Goal: Task Accomplishment & Management: Manage account settings

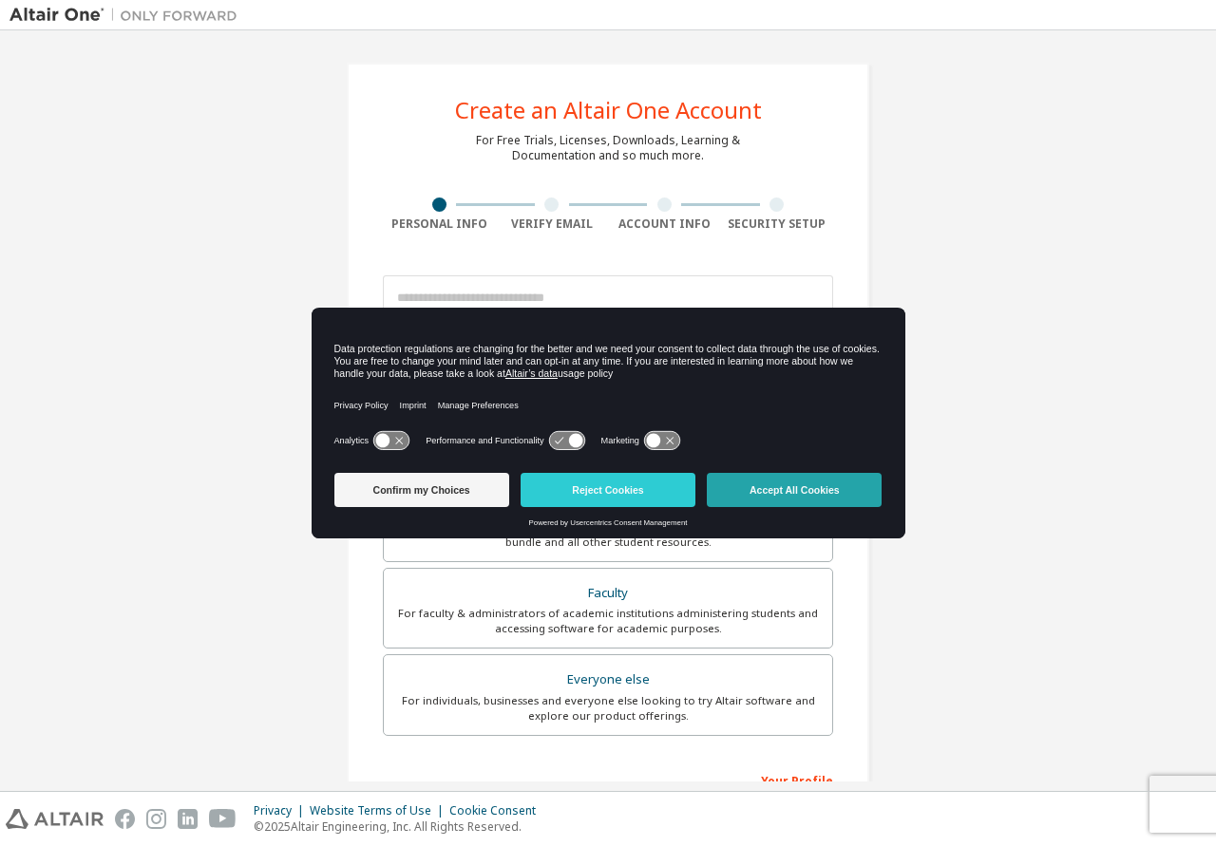
click at [776, 491] on button "Accept All Cookies" at bounding box center [794, 490] width 175 height 34
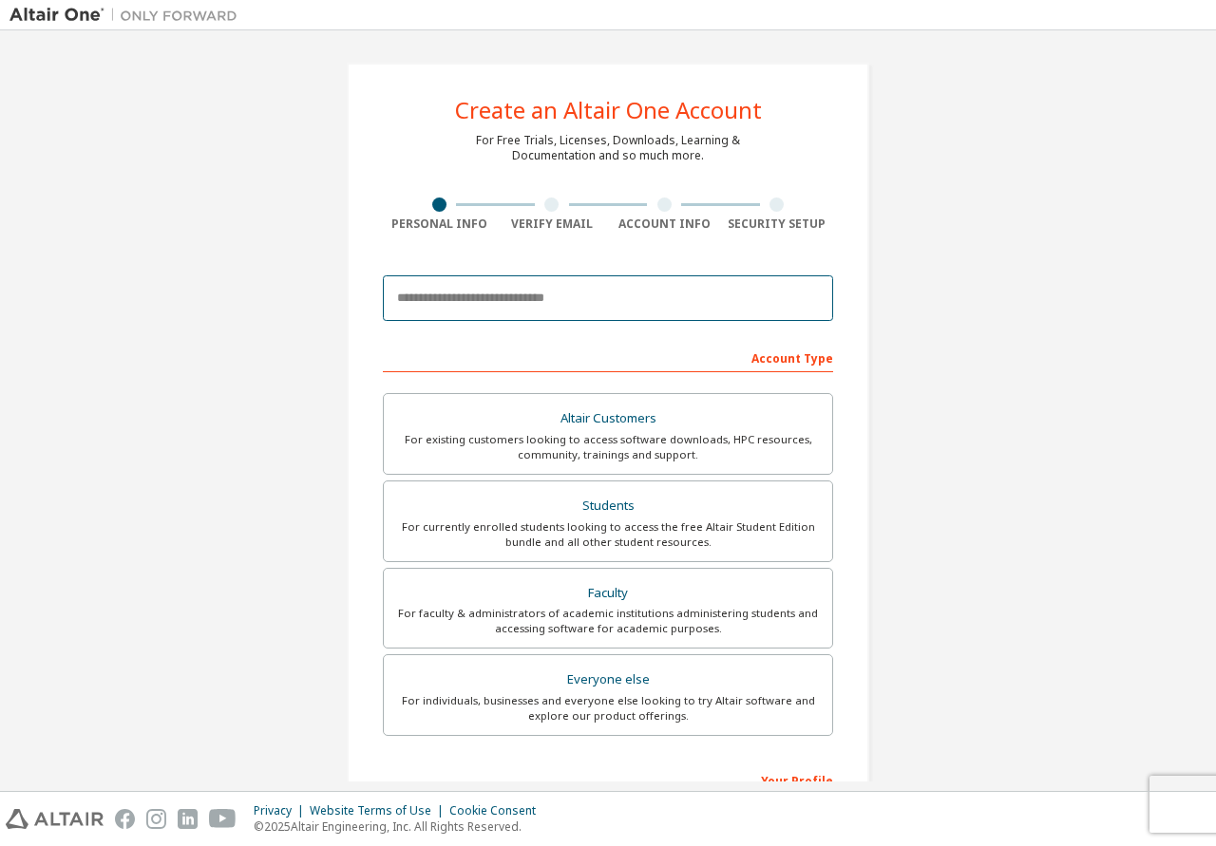
click at [568, 290] on input "email" at bounding box center [608, 298] width 450 height 46
type input "**********"
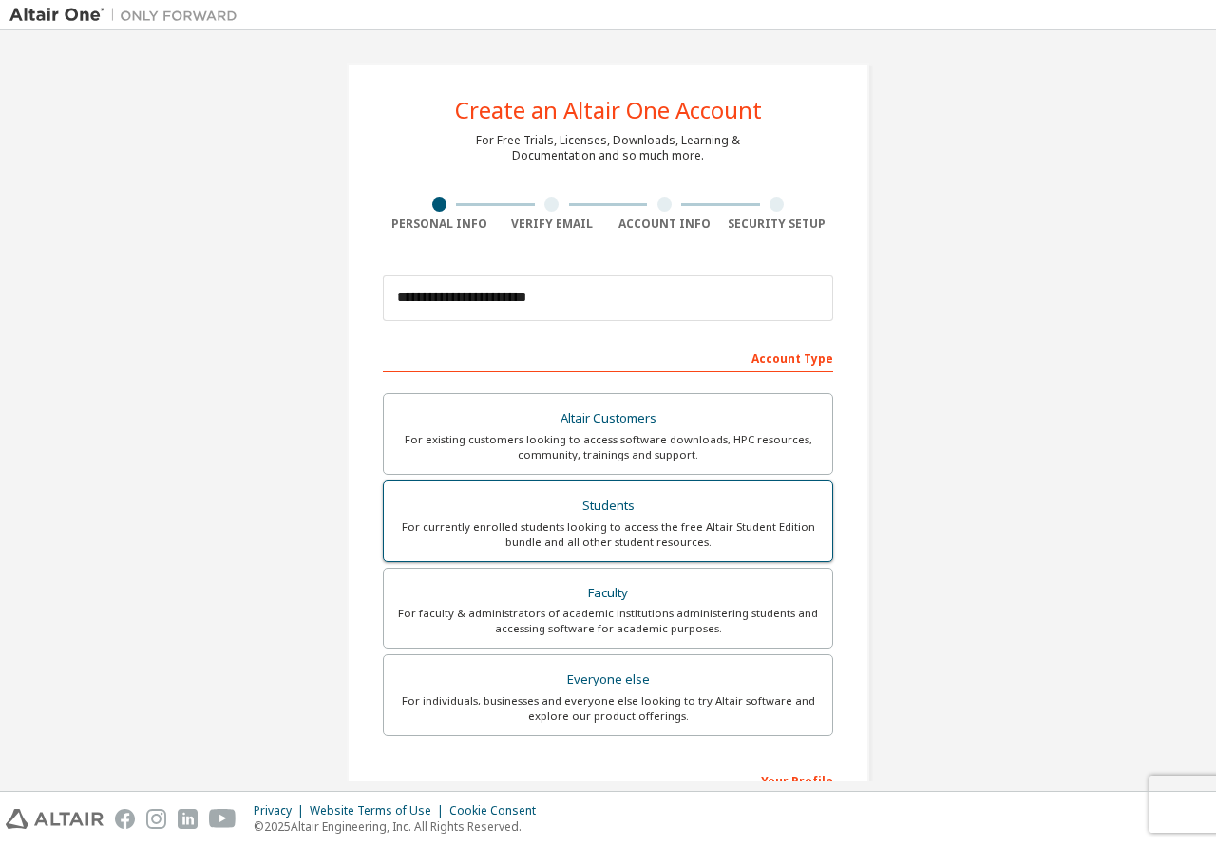
click at [527, 525] on div "For currently enrolled students looking to access the free Altair Student Editi…" at bounding box center [608, 535] width 426 height 30
click at [687, 522] on div "For currently enrolled students looking to access the free Altair Student Editi…" at bounding box center [608, 535] width 426 height 30
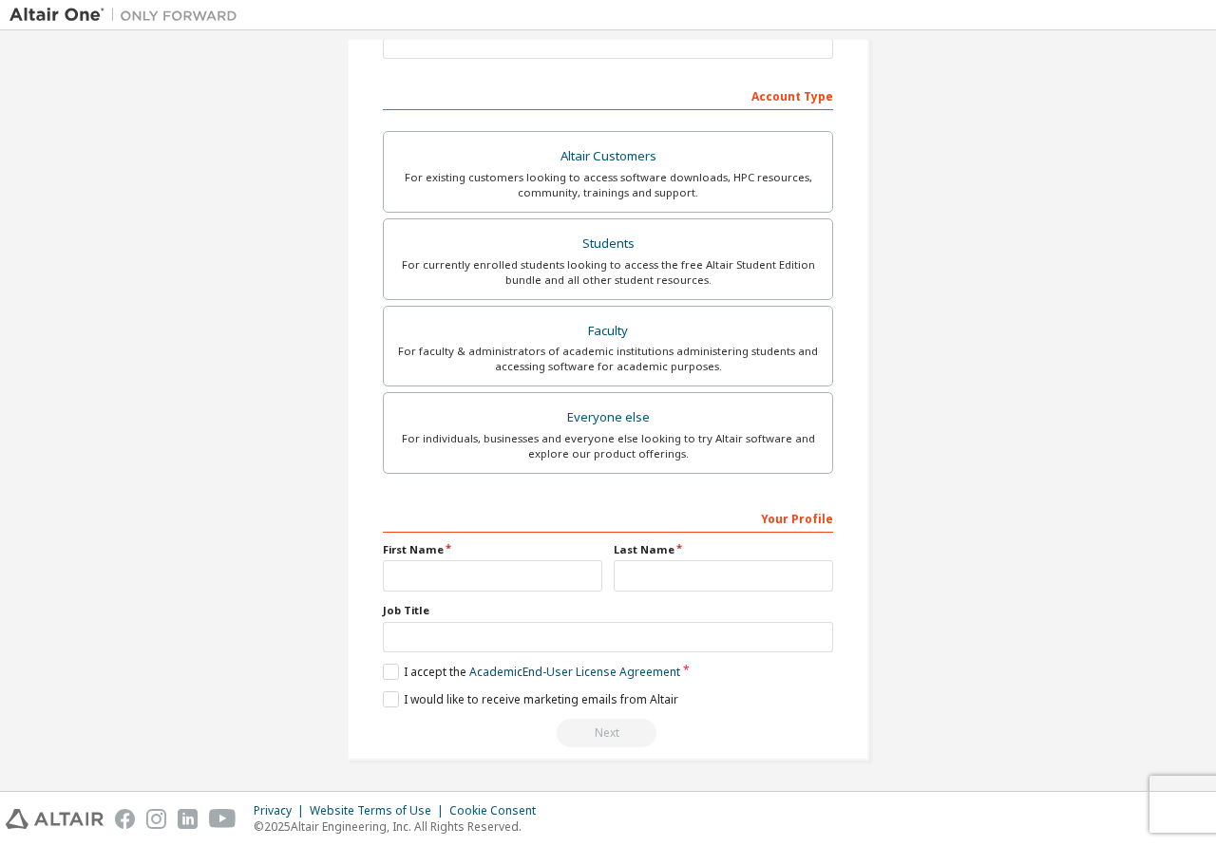
scroll to position [265, 0]
click at [461, 580] on input "text" at bounding box center [492, 574] width 219 height 31
type input "*****"
type input "**********"
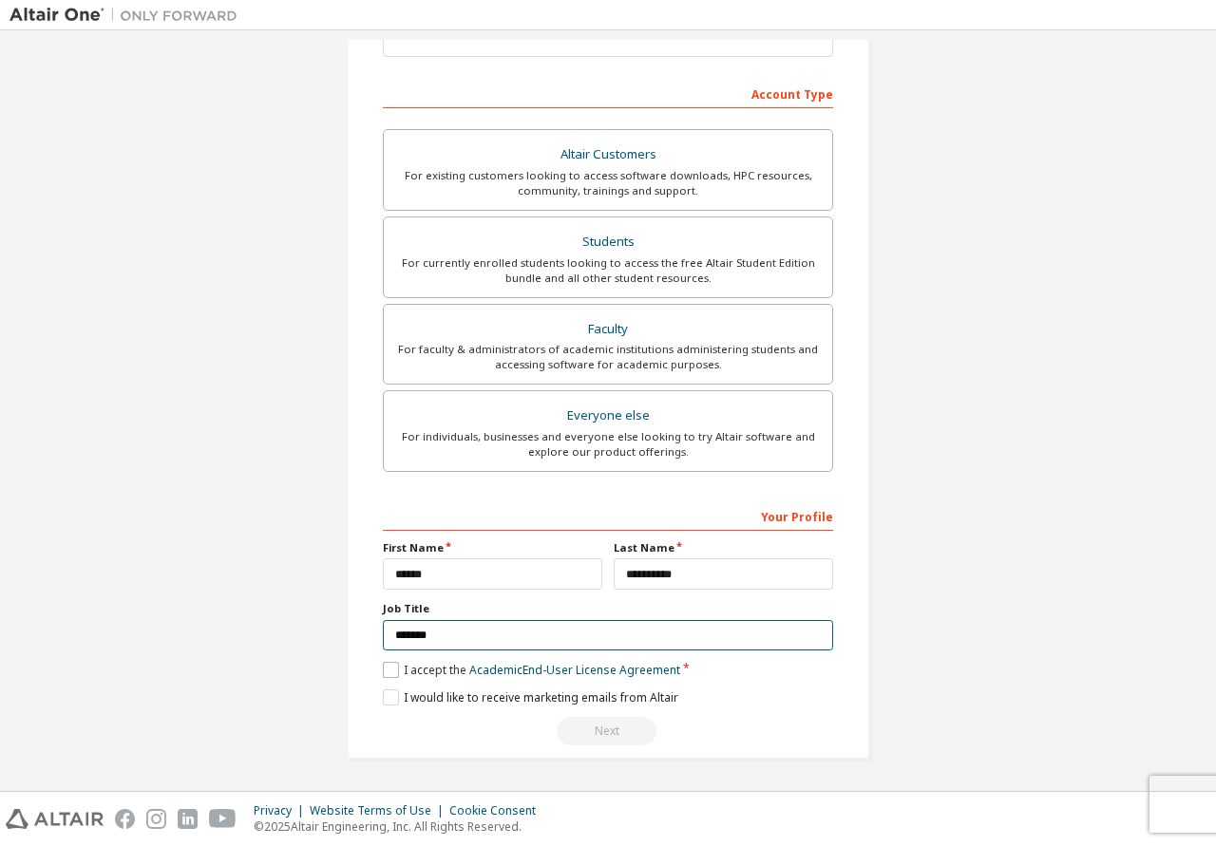
type input "*******"
click at [401, 670] on label "I accept the Academic End-User License Agreement" at bounding box center [531, 670] width 297 height 16
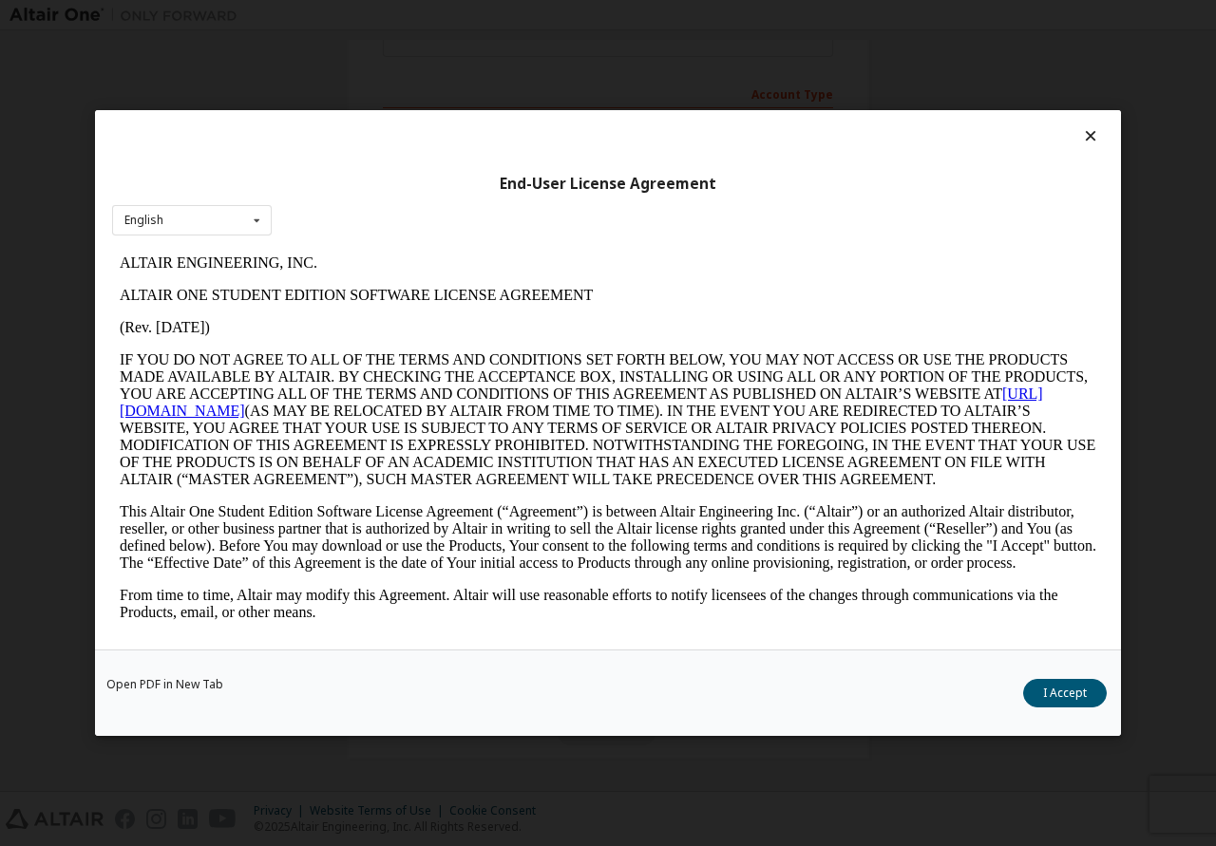
scroll to position [0, 0]
click at [1051, 705] on button "I Accept" at bounding box center [1065, 693] width 84 height 28
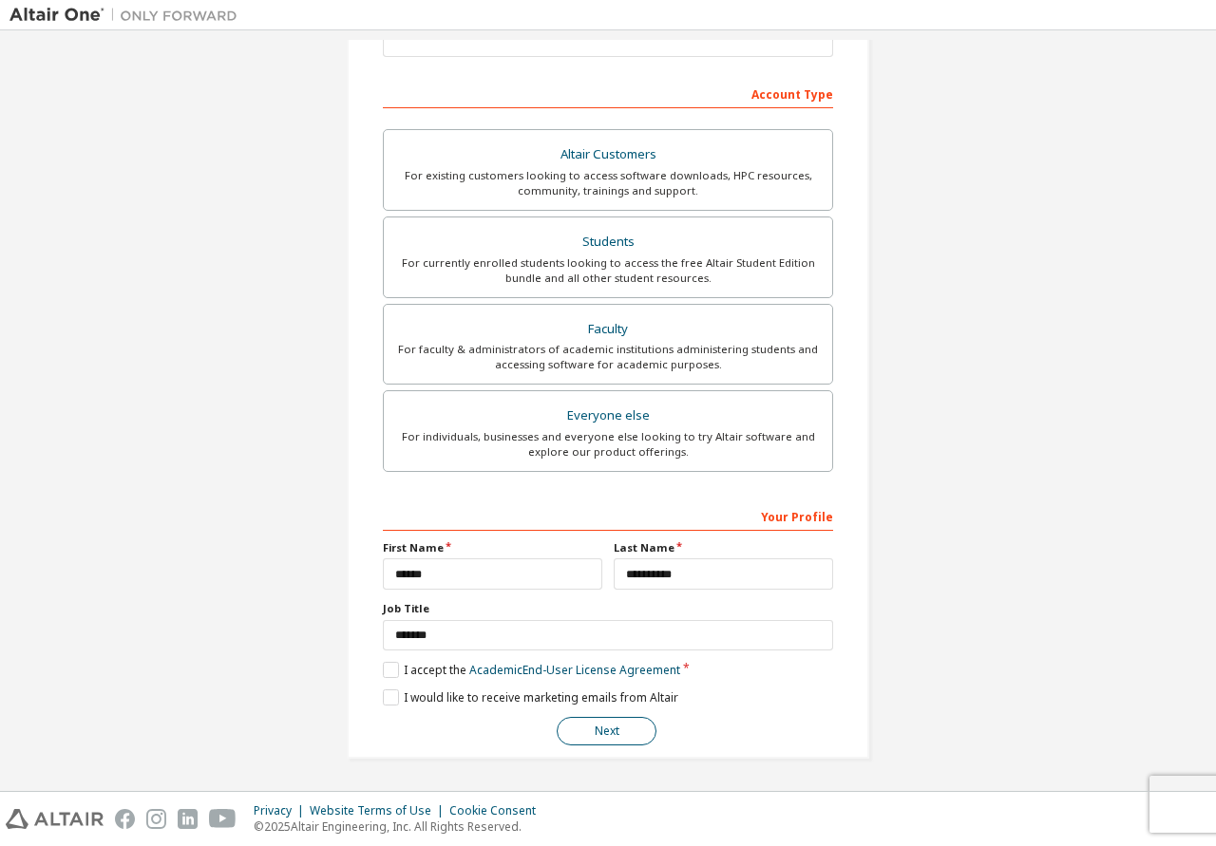
click at [615, 732] on button "Next" at bounding box center [607, 731] width 100 height 28
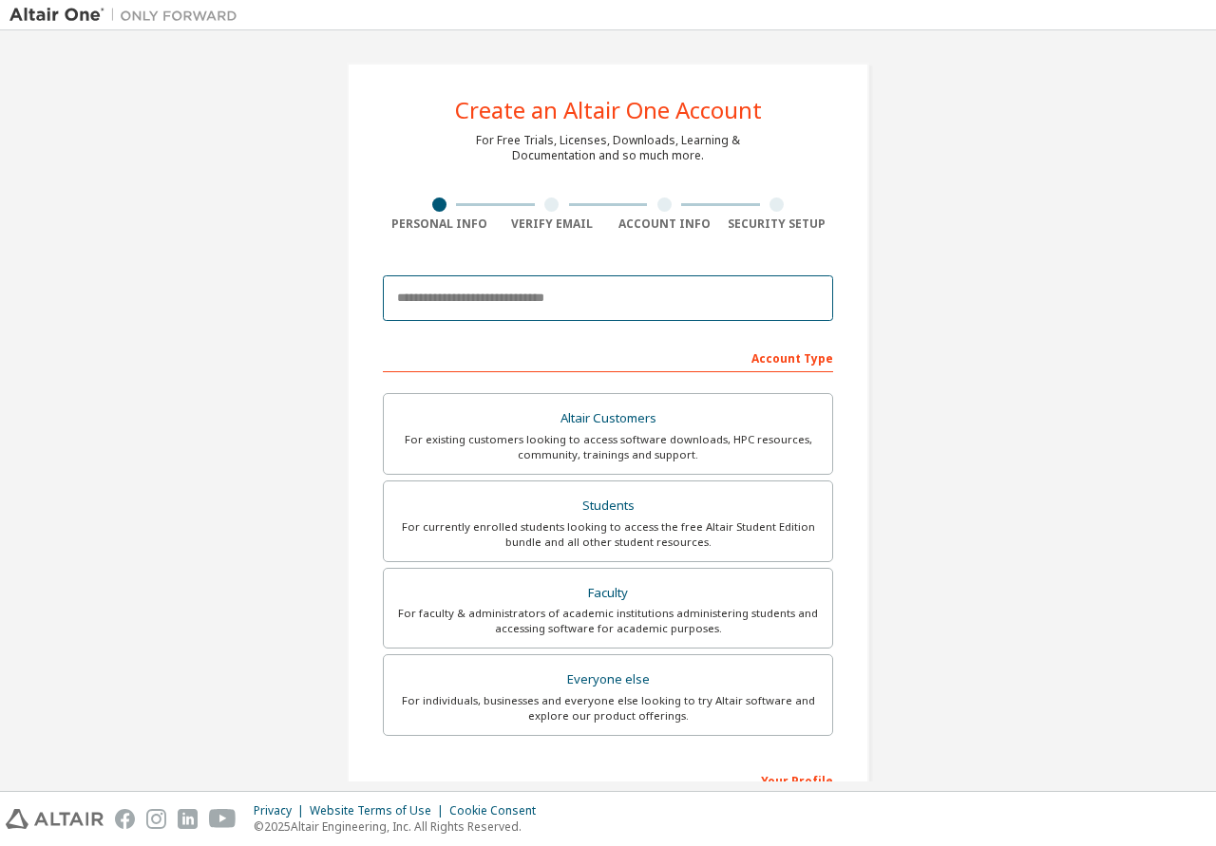
click at [498, 305] on input "email" at bounding box center [608, 298] width 450 height 46
click at [425, 299] on input "**********" at bounding box center [608, 298] width 450 height 46
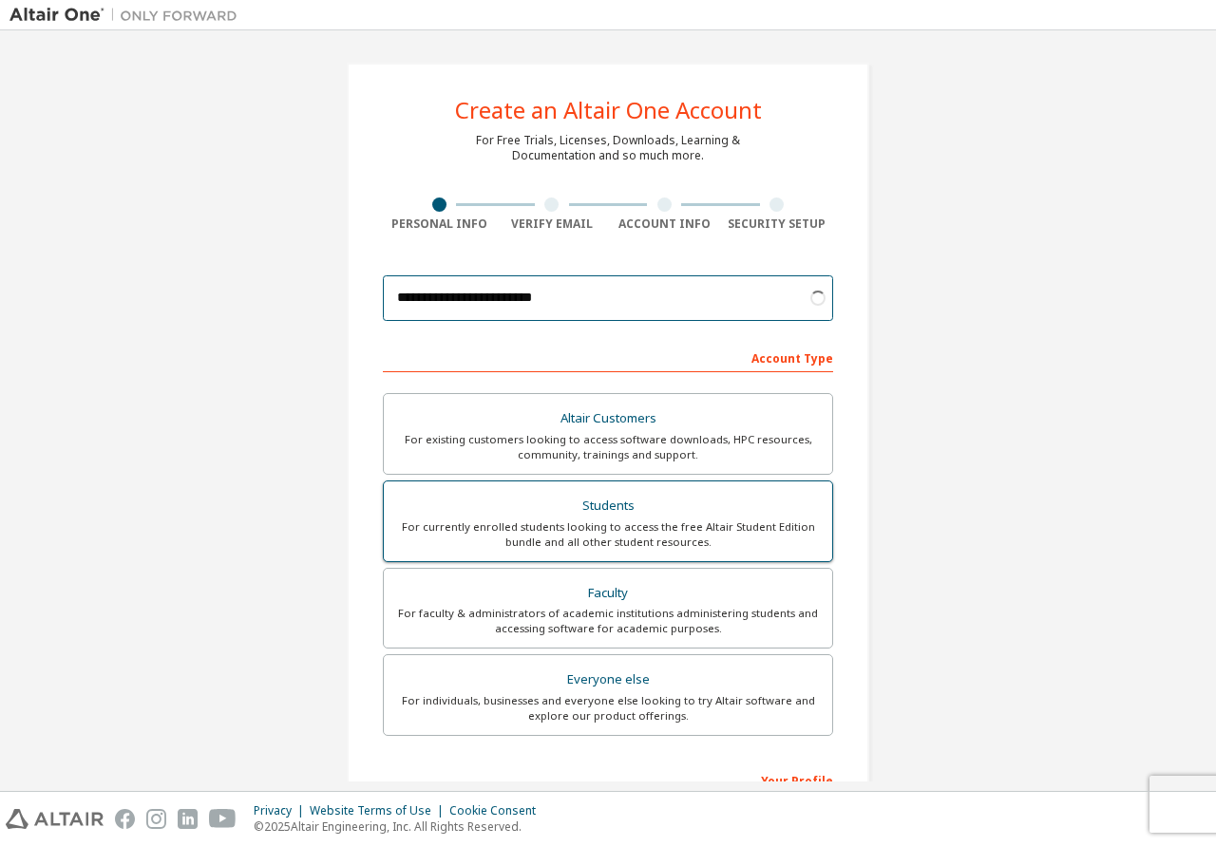
type input "**********"
click at [627, 542] on div "For currently enrolled students looking to access the free Altair Student Editi…" at bounding box center [608, 535] width 426 height 30
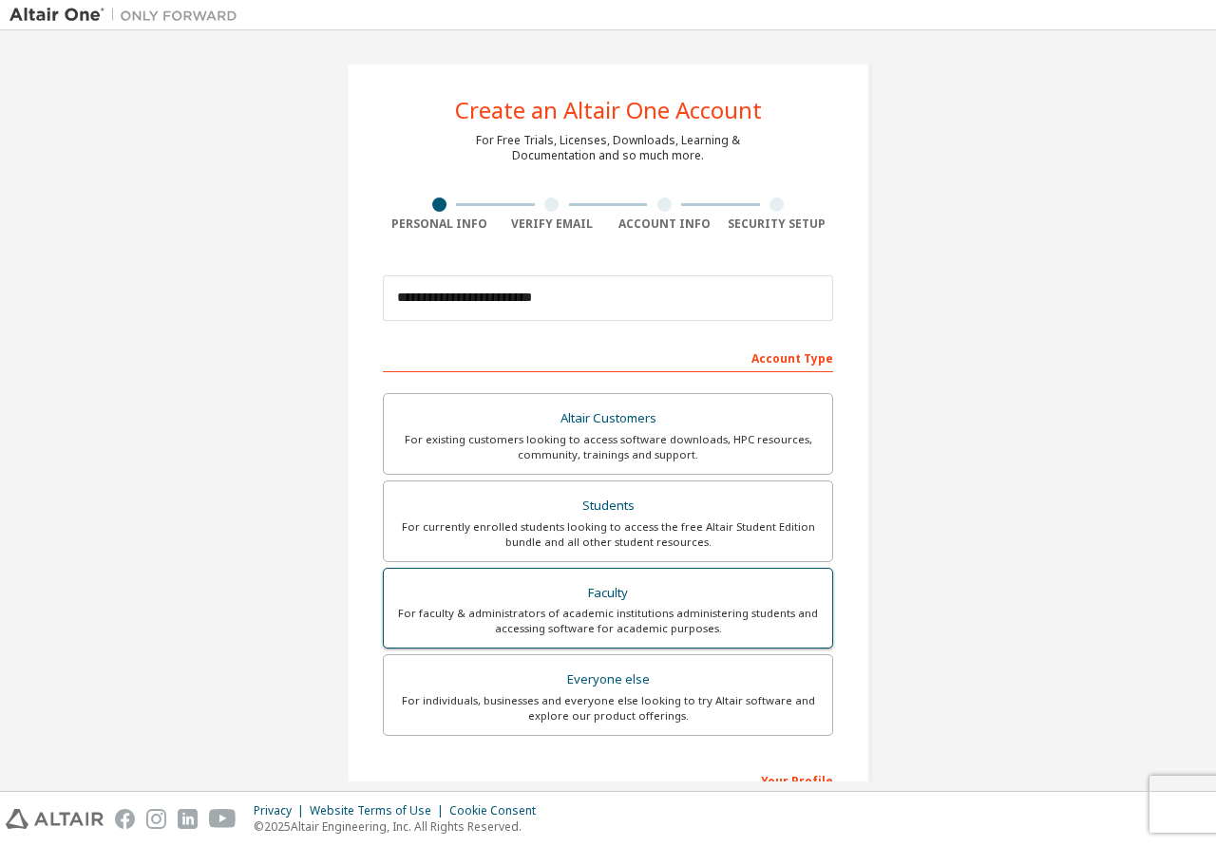
scroll to position [265, 0]
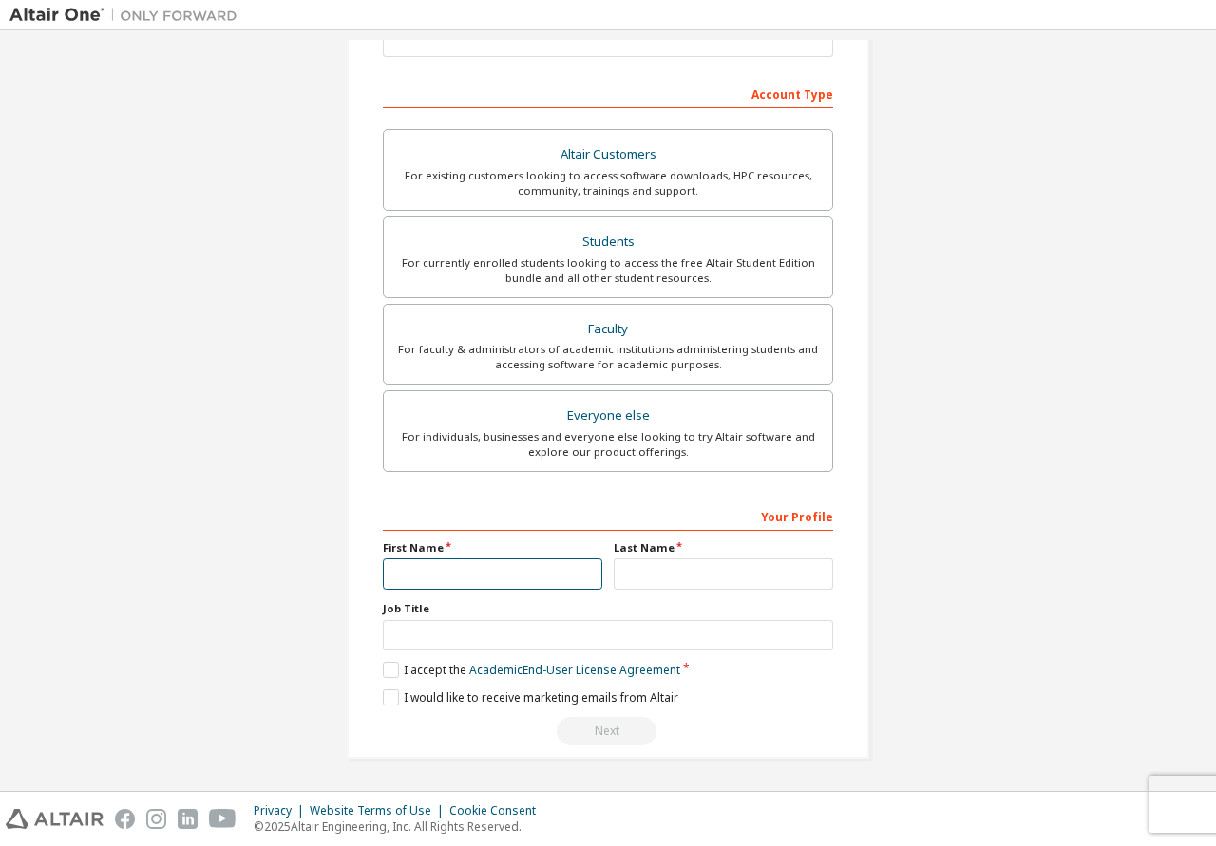
click at [518, 582] on input "text" at bounding box center [492, 574] width 219 height 31
type input "*"
type input "*****"
type input "**********"
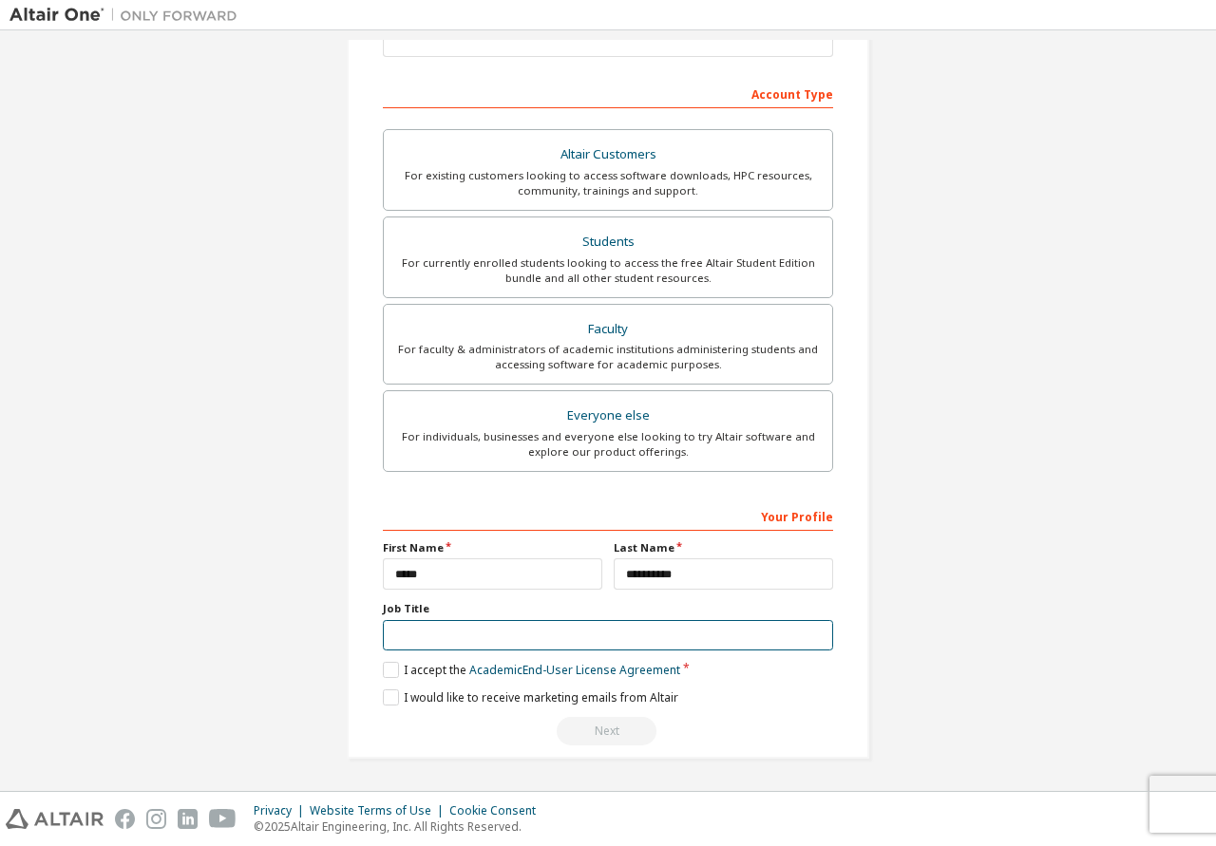
click at [462, 634] on input "text" at bounding box center [608, 635] width 450 height 31
type input "*******"
click at [403, 673] on label "I accept the Academic End-User License Agreement" at bounding box center [531, 670] width 297 height 16
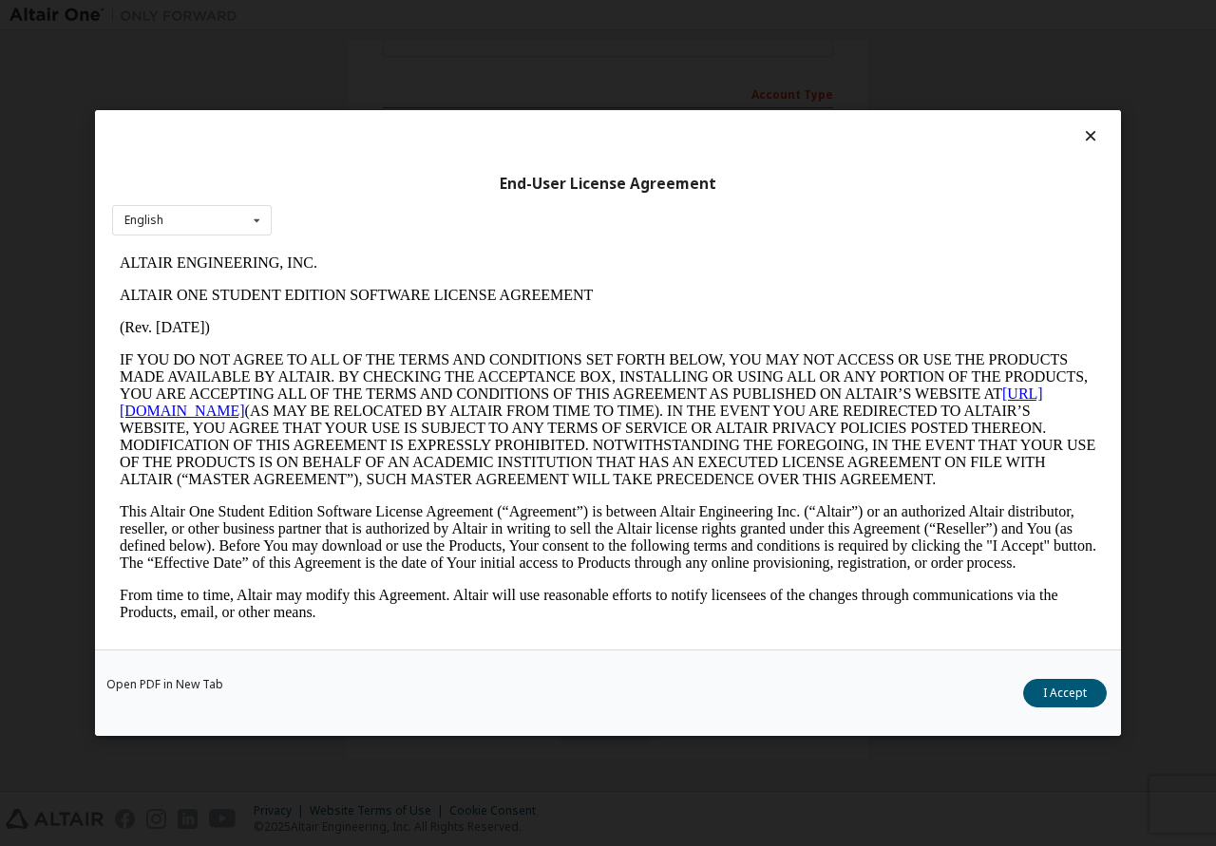
scroll to position [0, 0]
click at [1097, 693] on button "I Accept" at bounding box center [1065, 693] width 84 height 28
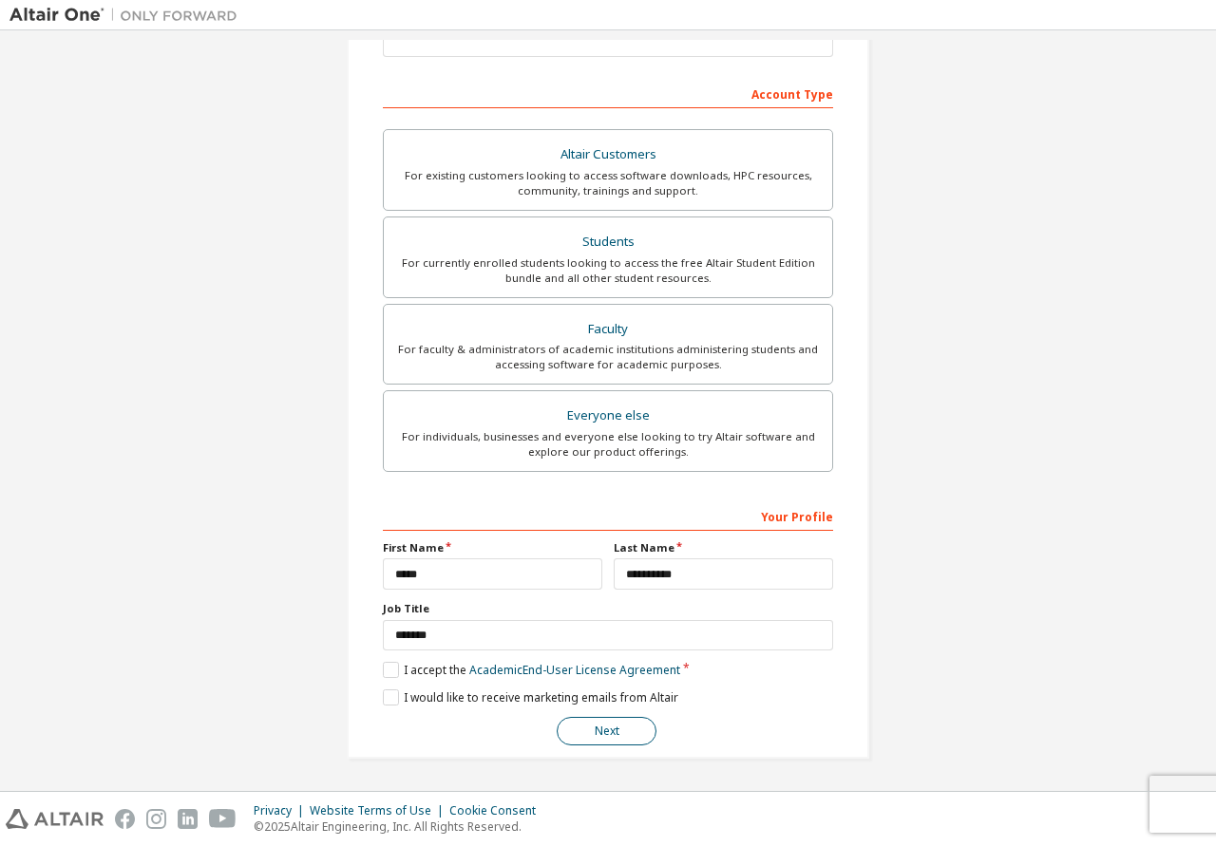
click at [613, 737] on button "Next" at bounding box center [607, 731] width 100 height 28
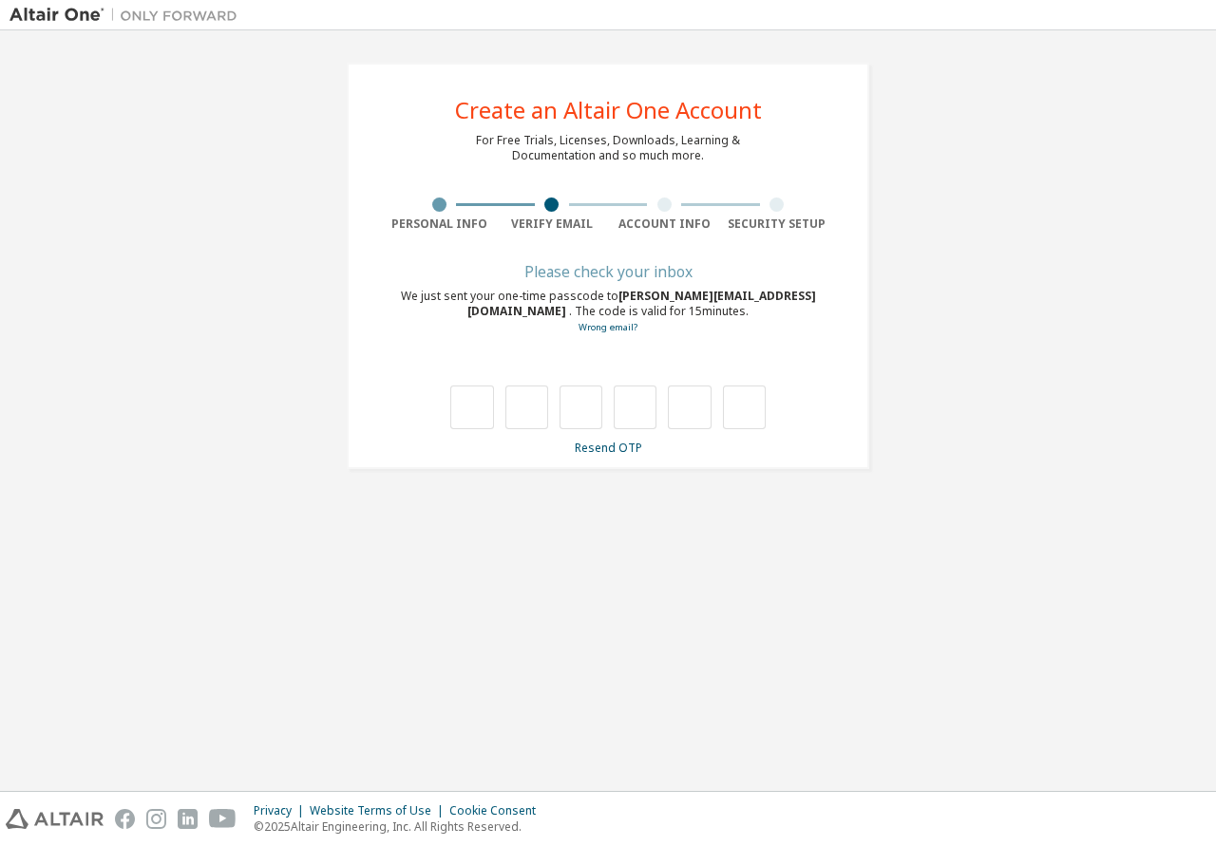
type input "*"
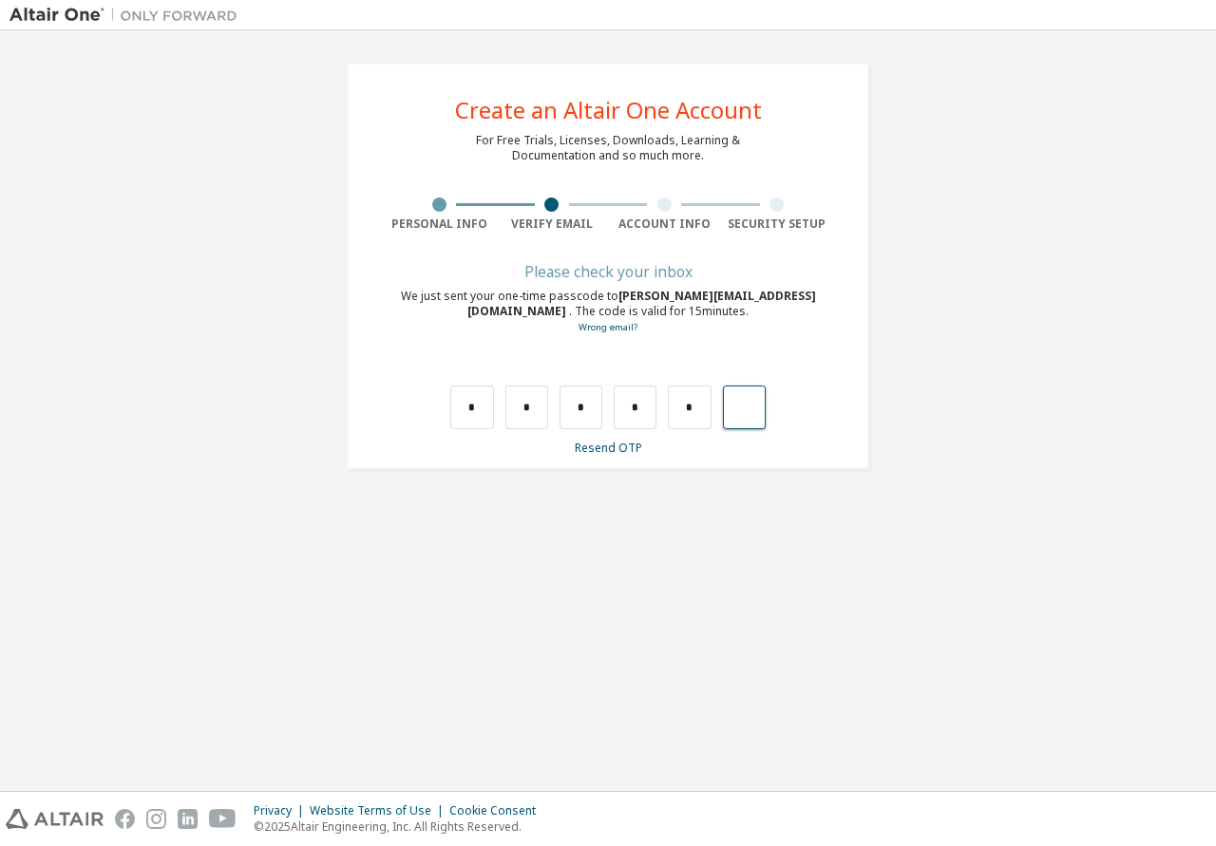
type input "*"
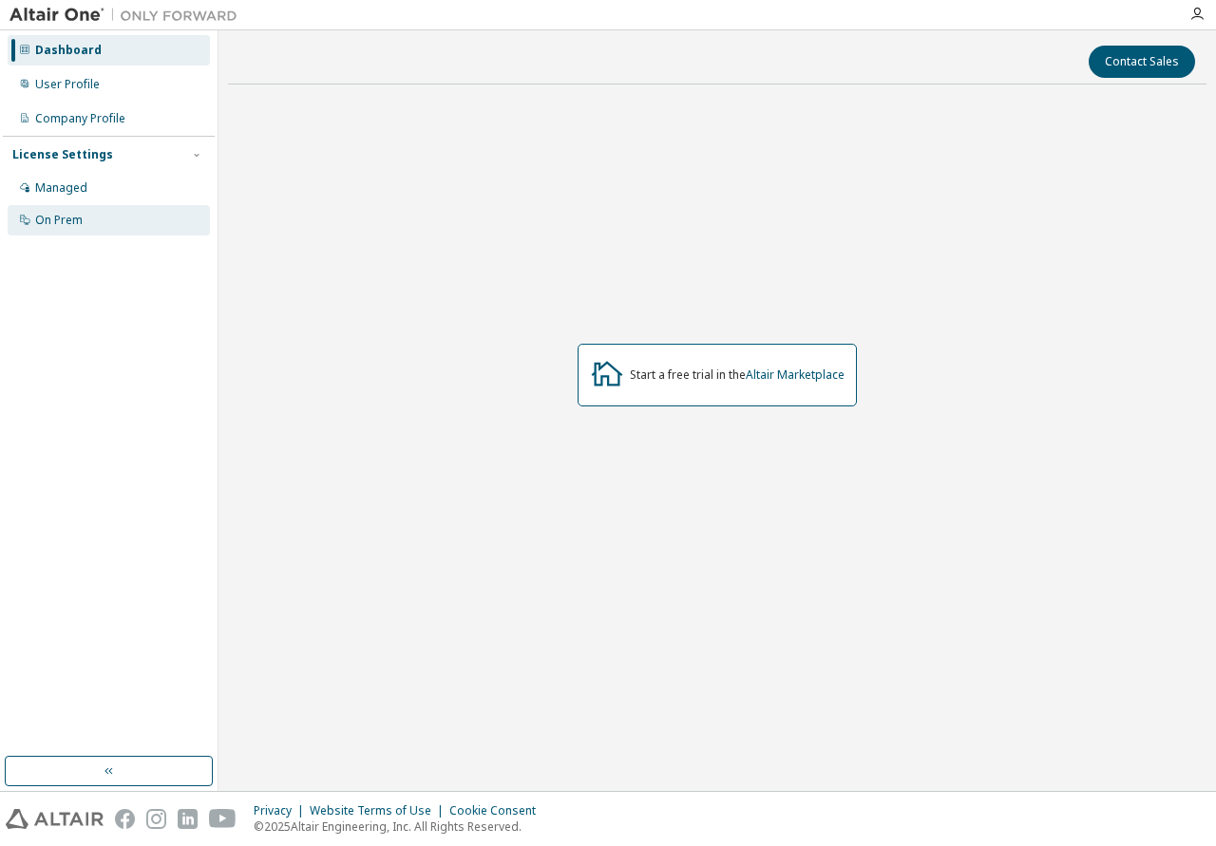
click at [48, 218] on div "On Prem" at bounding box center [58, 220] width 47 height 15
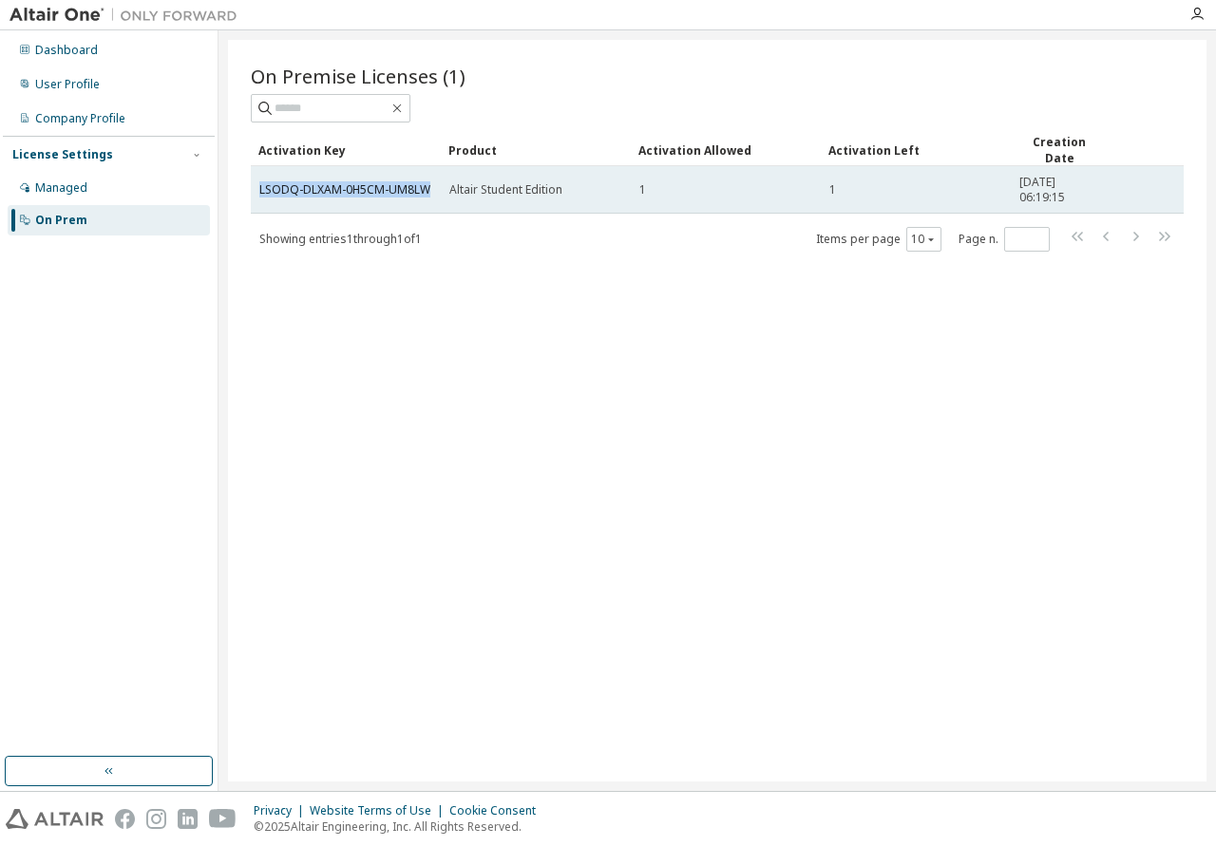
drag, startPoint x: 438, startPoint y: 192, endPoint x: 256, endPoint y: 184, distance: 182.6
click at [256, 184] on td "LSODQ-DLXAM-0H5CM-UM8LW" at bounding box center [346, 189] width 190 height 47
copy link "LSODQ-DLXAM-0H5CM-UM8LW"
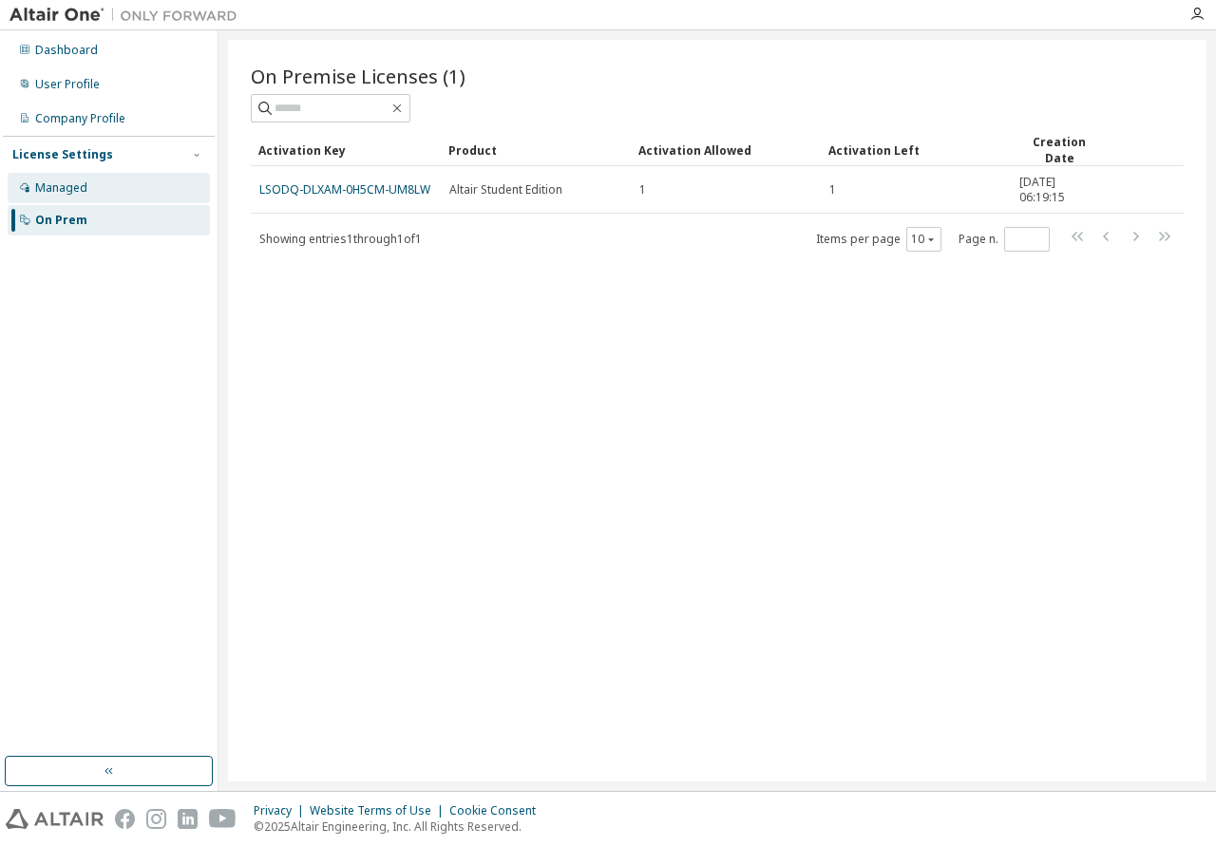
click at [93, 191] on div "Managed" at bounding box center [109, 188] width 202 height 30
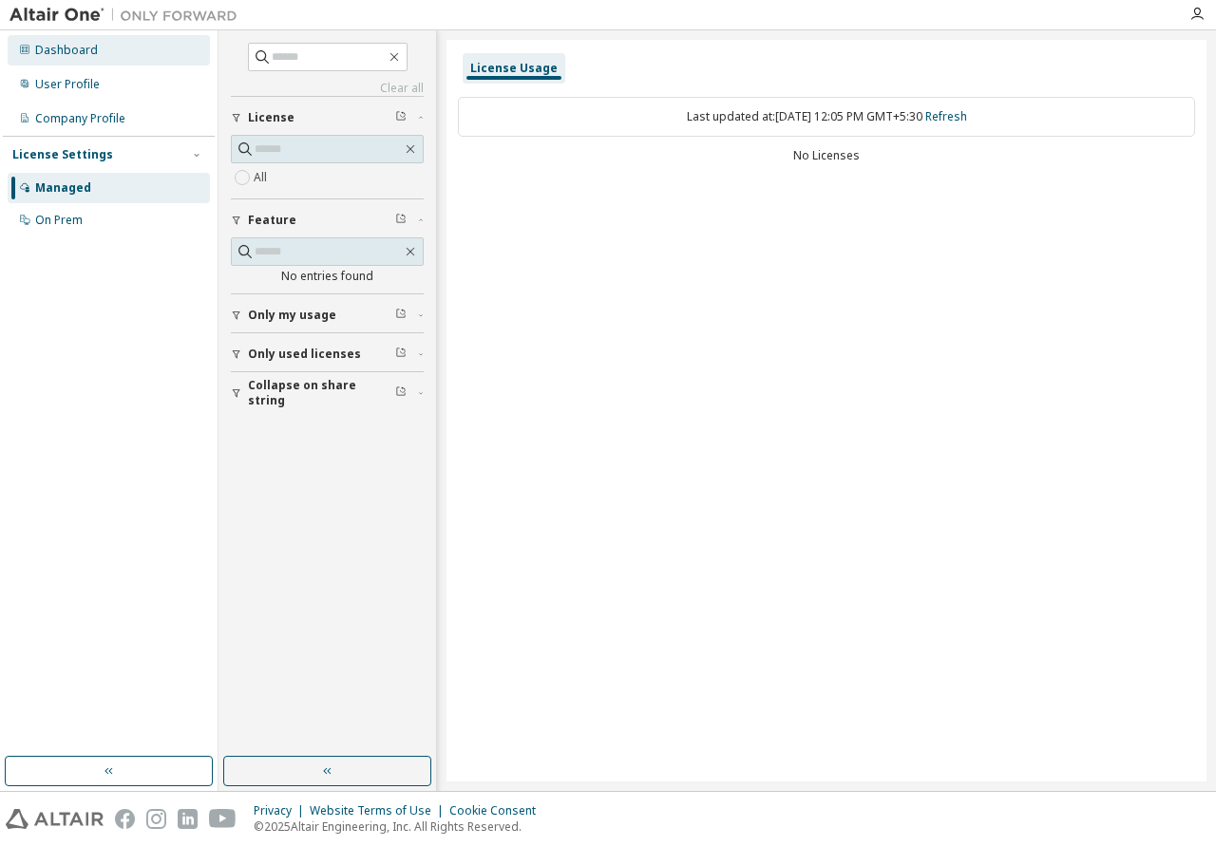
click at [106, 50] on div "Dashboard" at bounding box center [109, 50] width 202 height 30
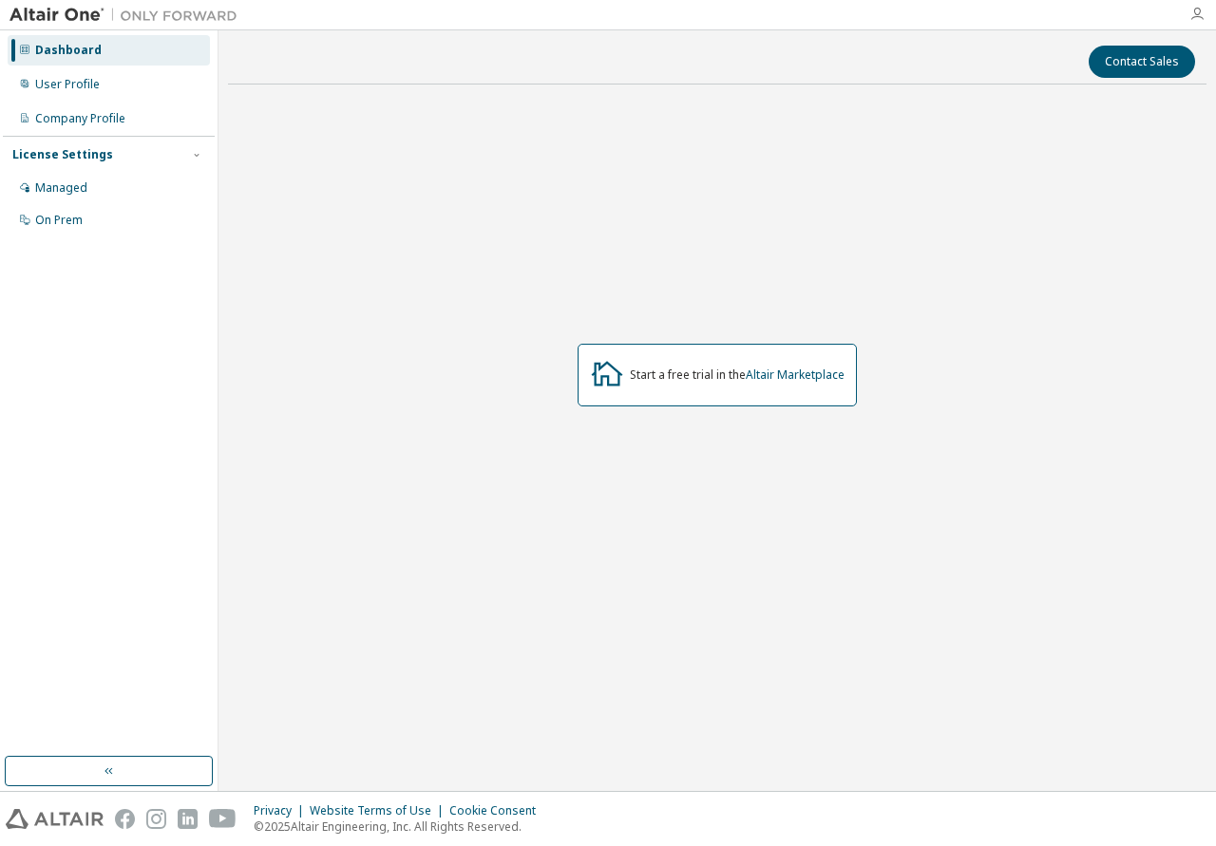
click at [1194, 9] on icon "button" at bounding box center [1196, 14] width 15 height 15
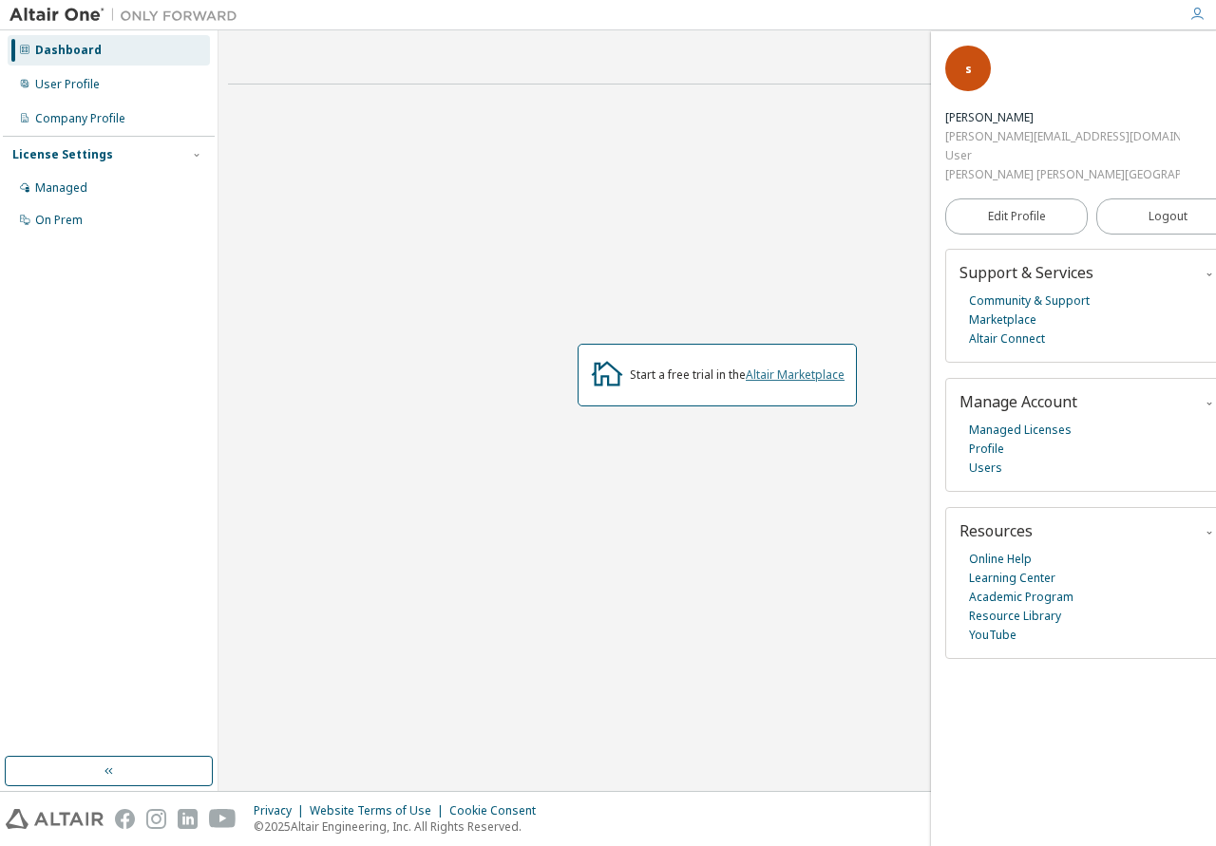
click at [779, 379] on link "Altair Marketplace" at bounding box center [795, 375] width 99 height 16
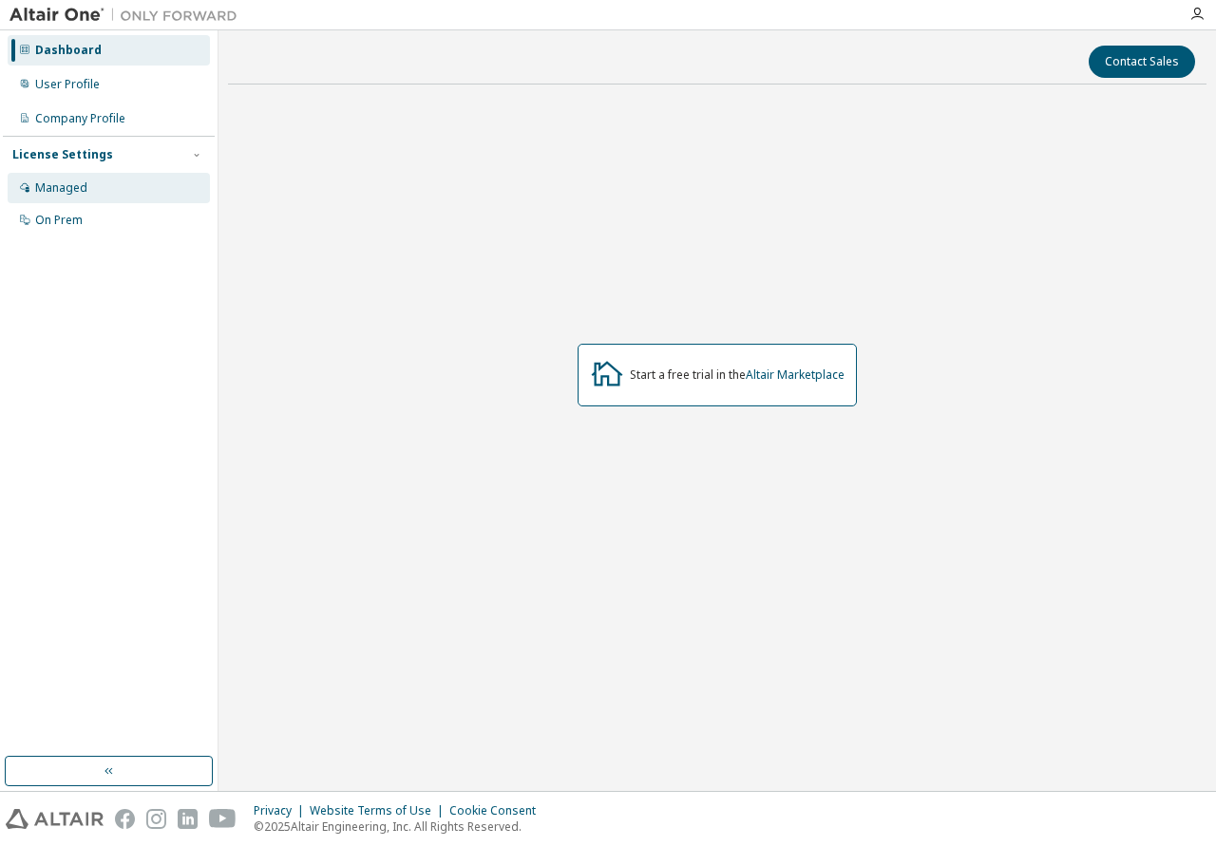
click at [93, 192] on div "Managed" at bounding box center [109, 188] width 202 height 30
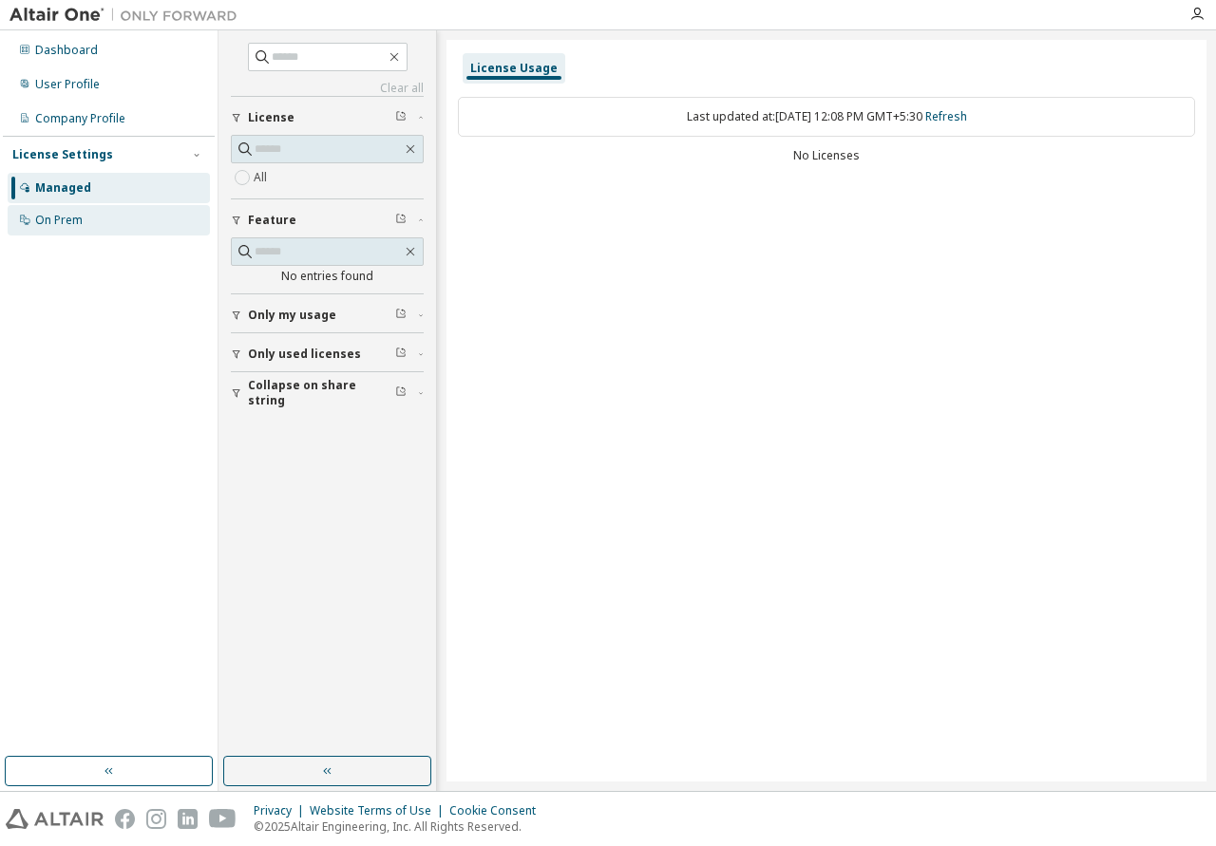
click at [75, 215] on div "On Prem" at bounding box center [58, 220] width 47 height 15
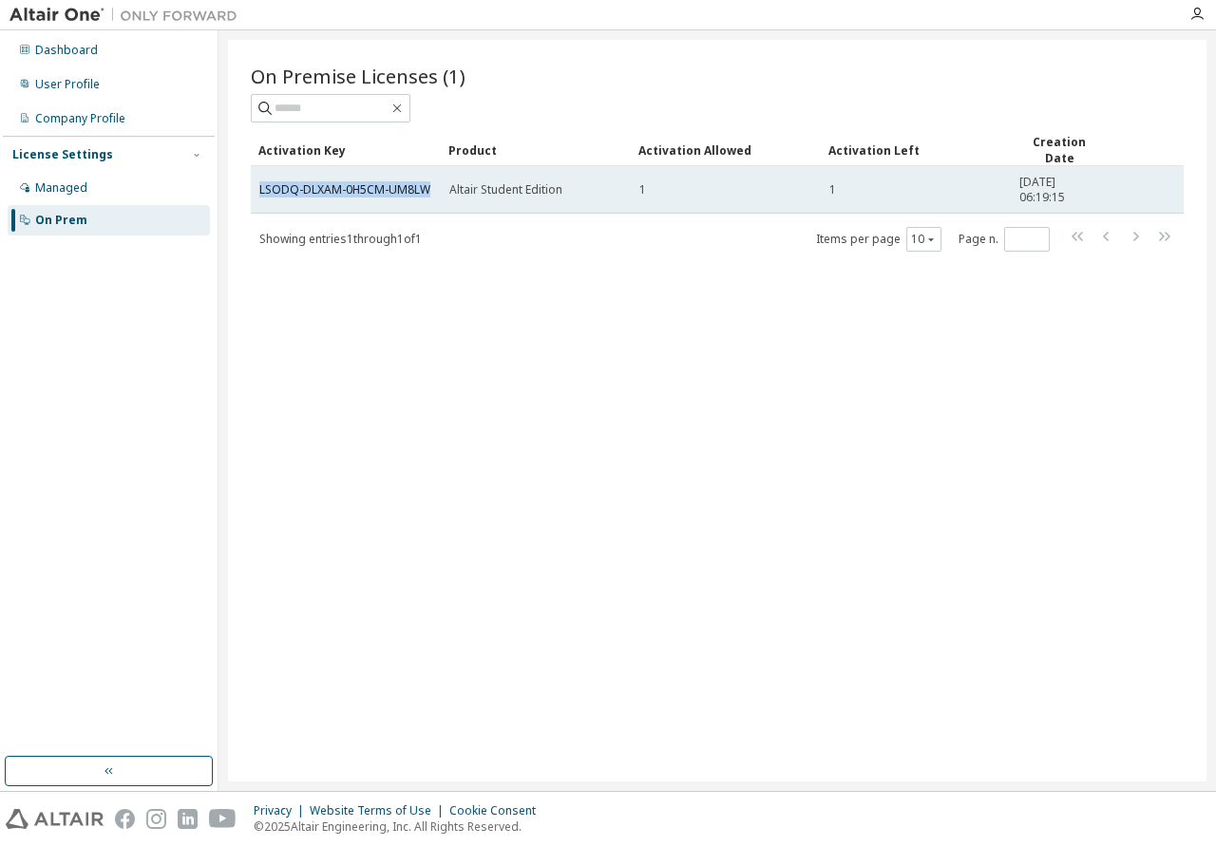
drag, startPoint x: 429, startPoint y: 185, endPoint x: 255, endPoint y: 189, distance: 174.8
click at [255, 189] on td "LSODQ-DLXAM-0H5CM-UM8LW" at bounding box center [346, 189] width 190 height 47
copy link "LSODQ-DLXAM-0H5CM-UM8LW"
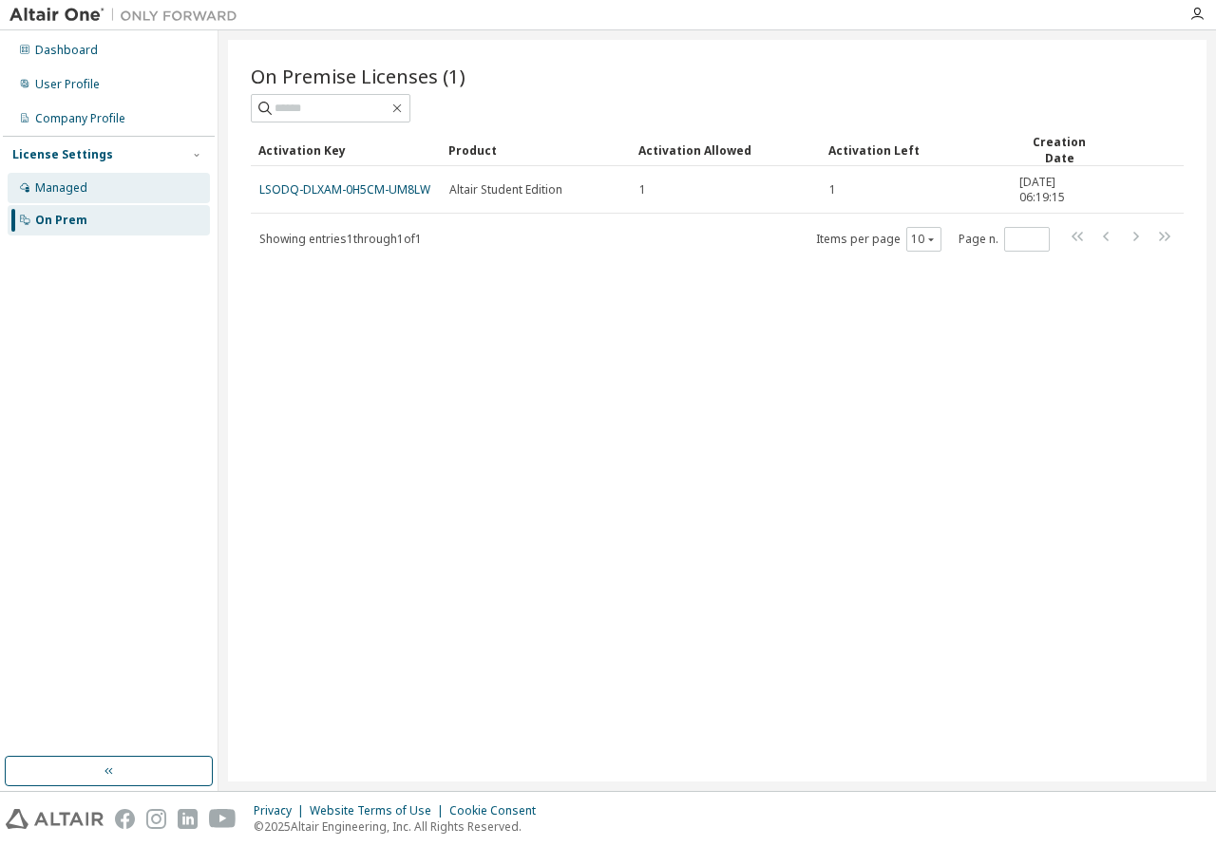
click at [111, 181] on div "Managed" at bounding box center [109, 188] width 202 height 30
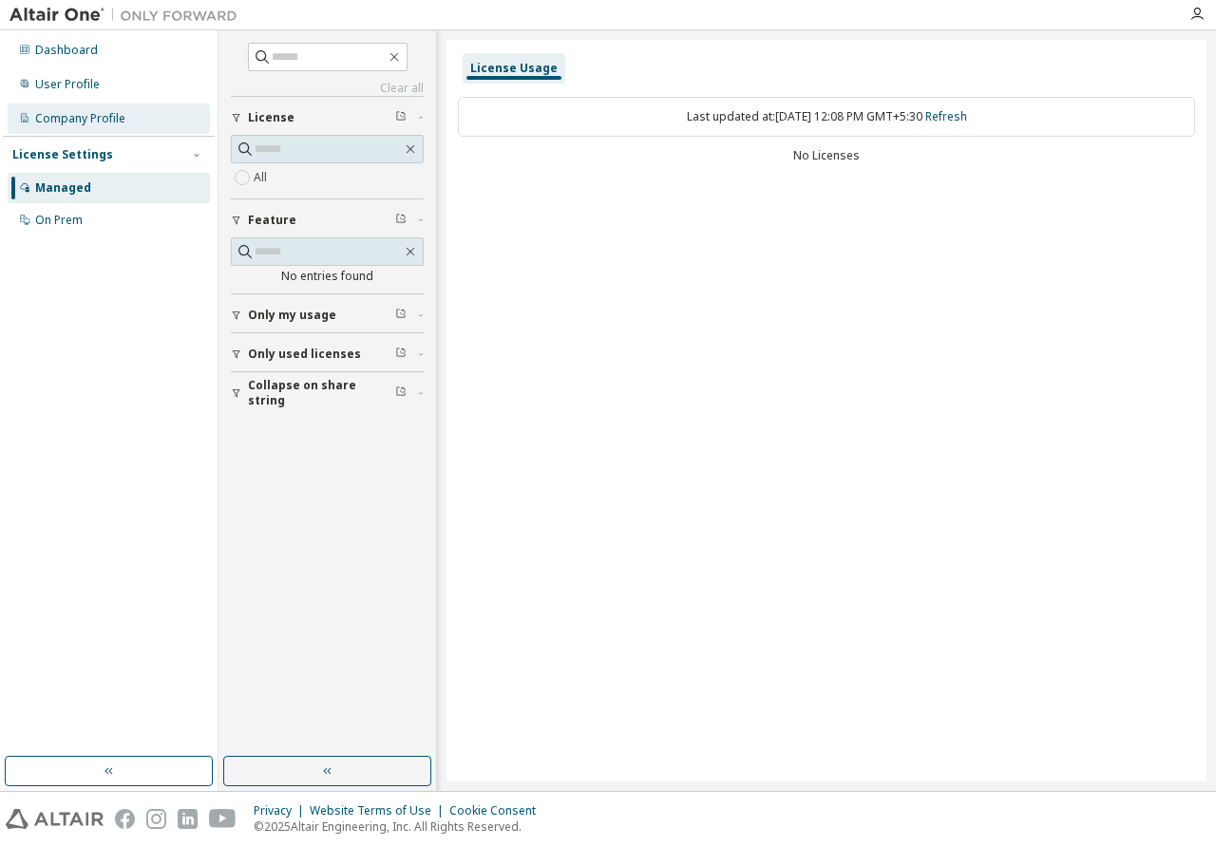
click at [103, 123] on div "Company Profile" at bounding box center [80, 118] width 90 height 15
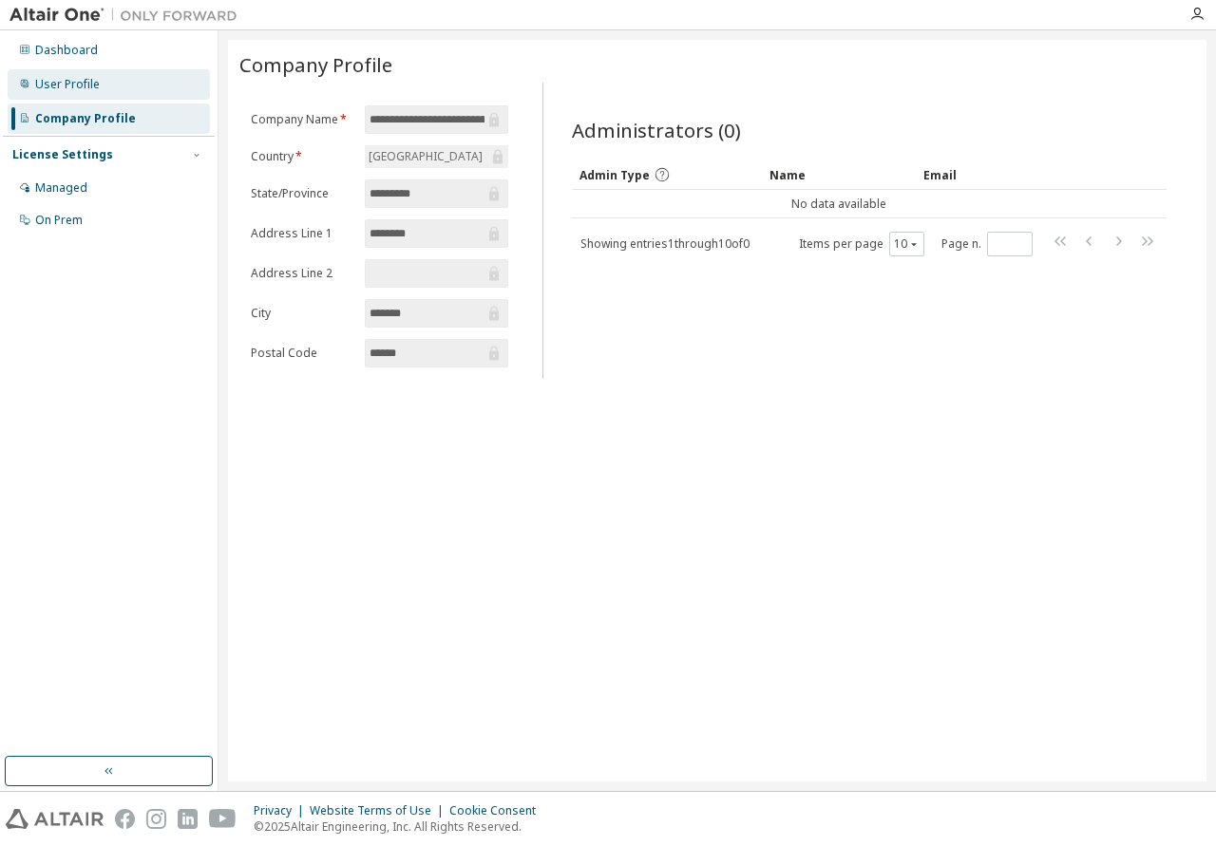
click at [102, 86] on div "User Profile" at bounding box center [109, 84] width 202 height 30
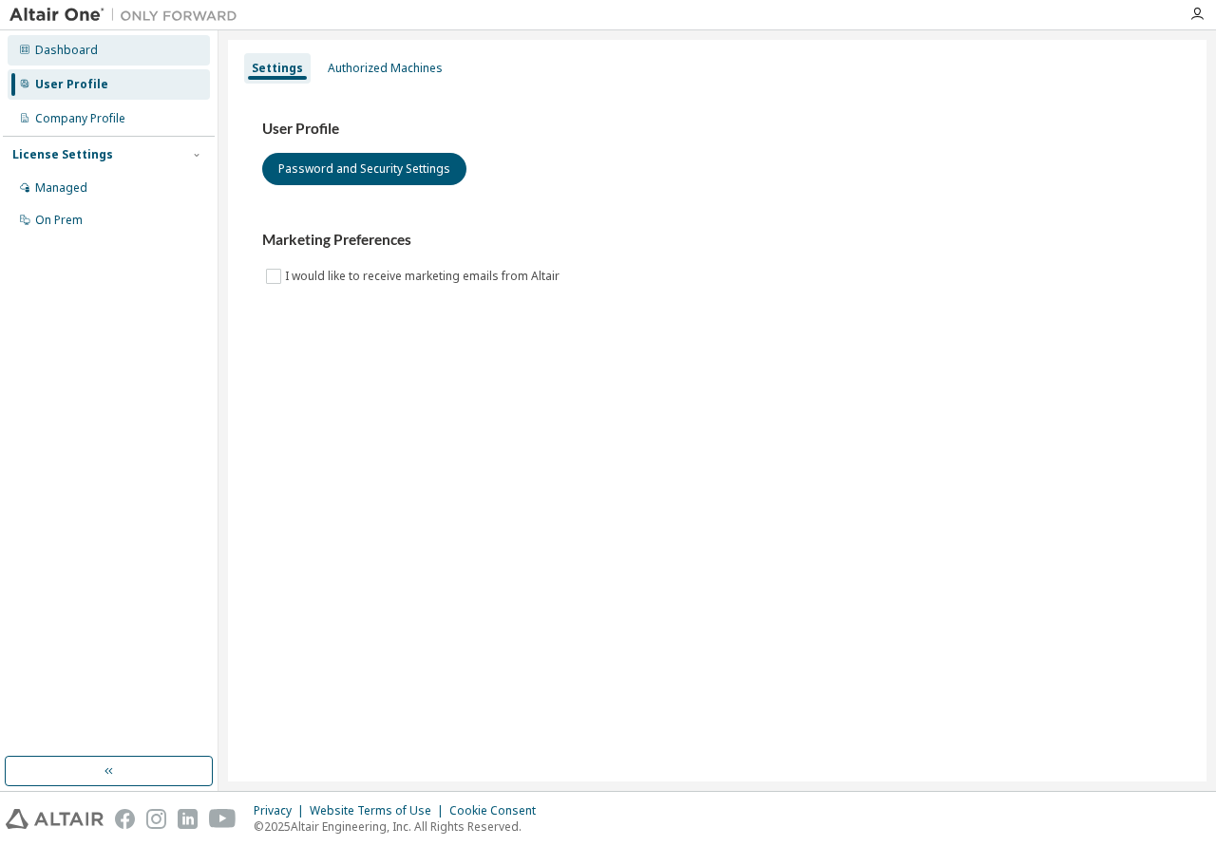
click at [91, 53] on div "Dashboard" at bounding box center [66, 50] width 63 height 15
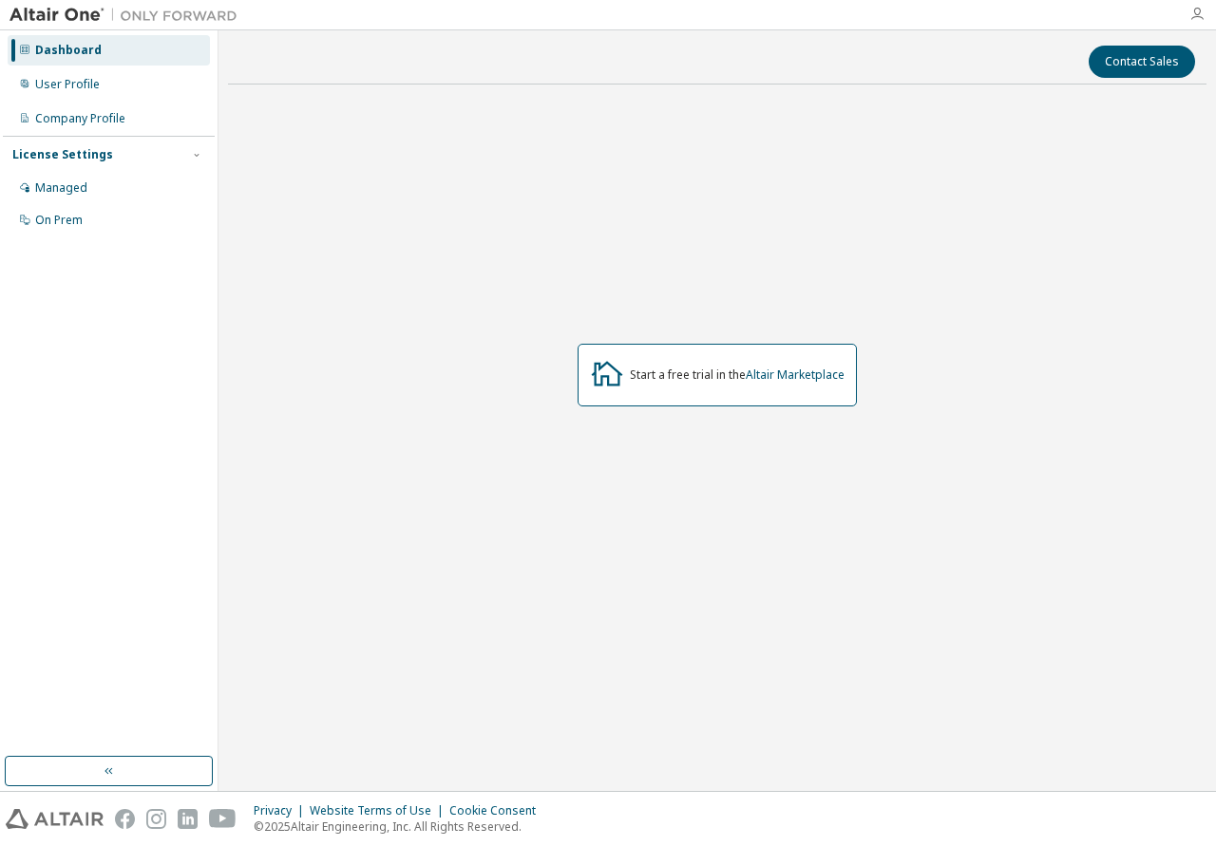
click at [1195, 16] on icon "button" at bounding box center [1196, 14] width 15 height 15
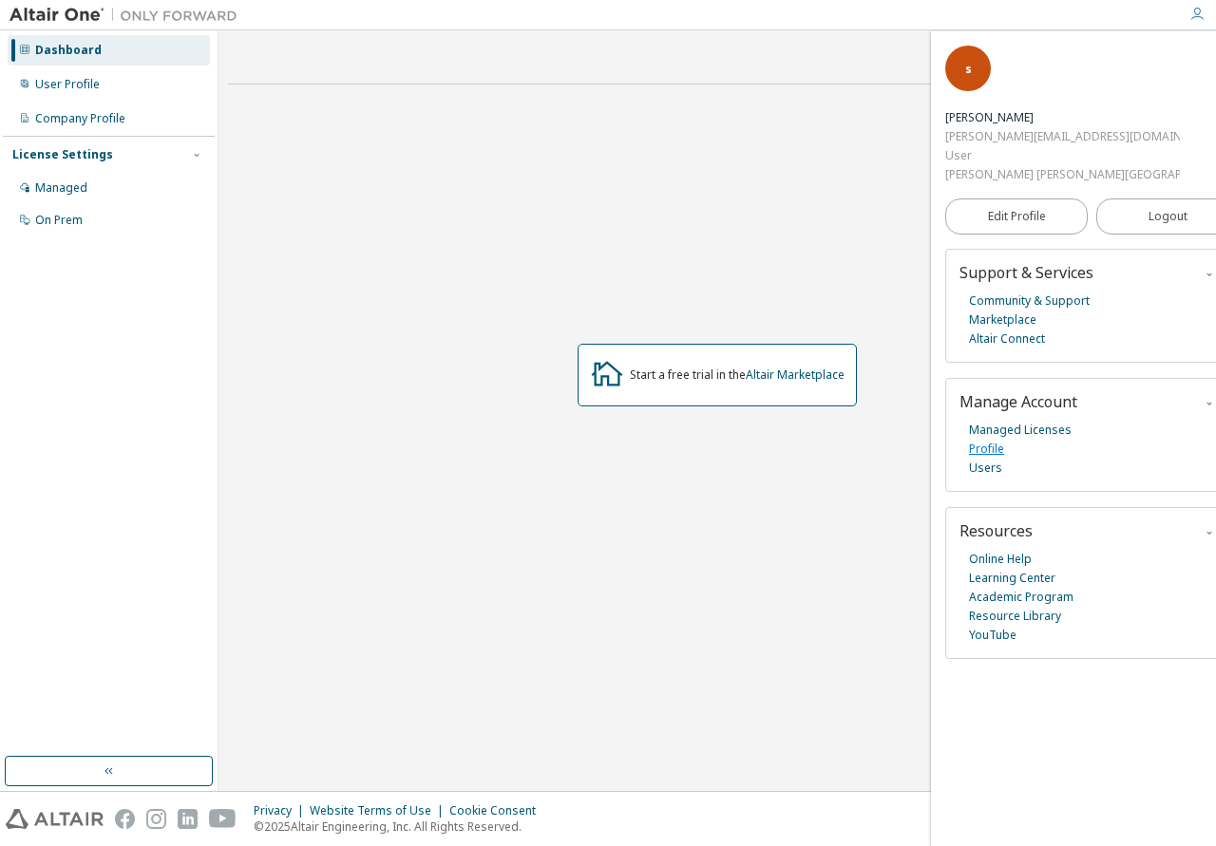
click at [988, 440] on link "Profile" at bounding box center [986, 449] width 35 height 19
click at [71, 81] on div "User Profile" at bounding box center [67, 84] width 65 height 15
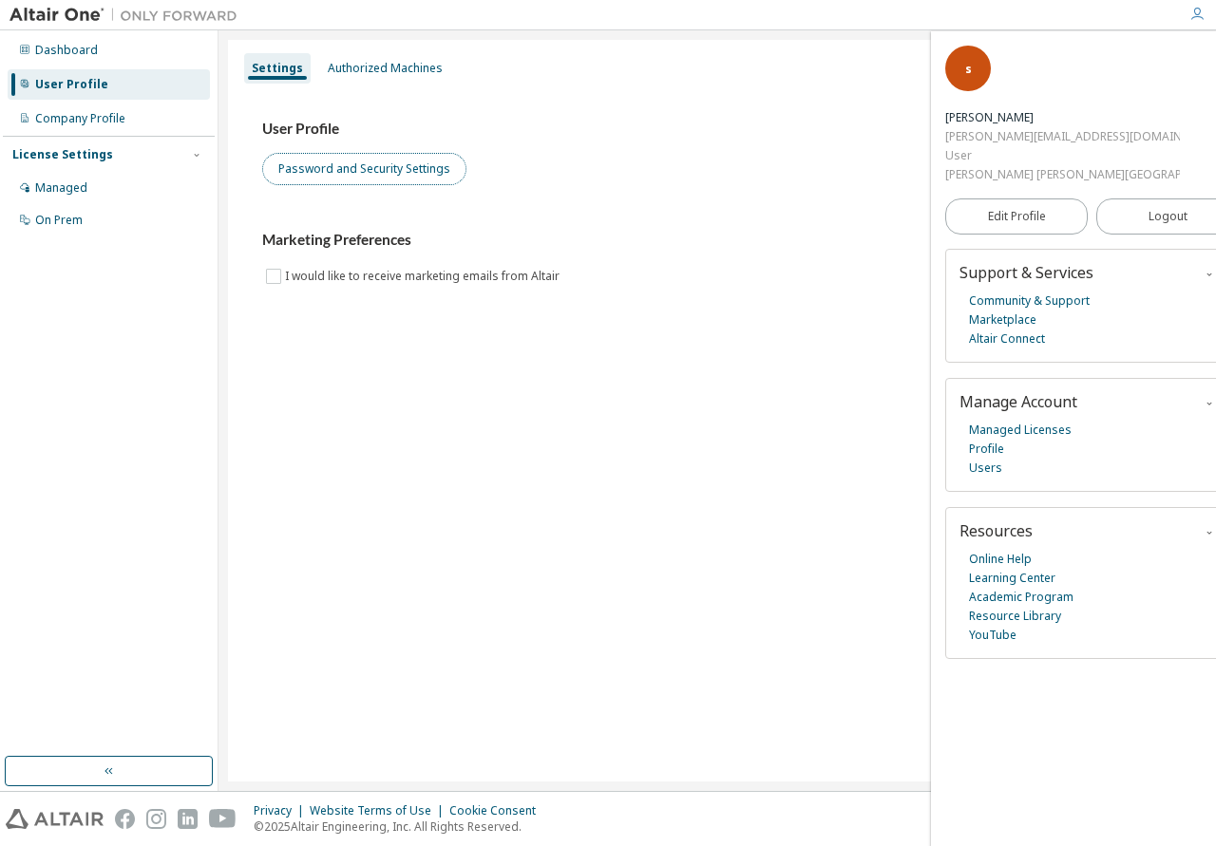
click at [335, 161] on button "Password and Security Settings" at bounding box center [364, 169] width 204 height 32
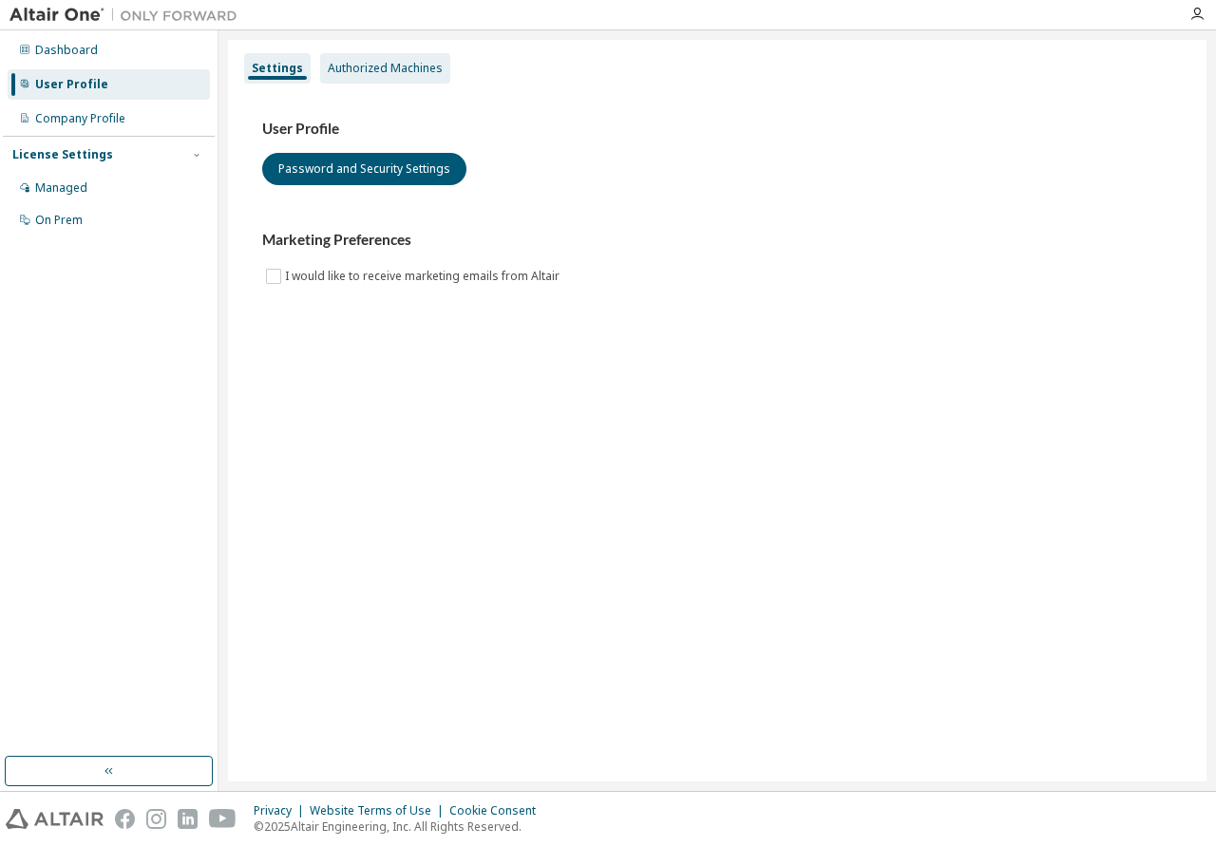
click at [377, 68] on div "Authorized Machines" at bounding box center [385, 68] width 115 height 15
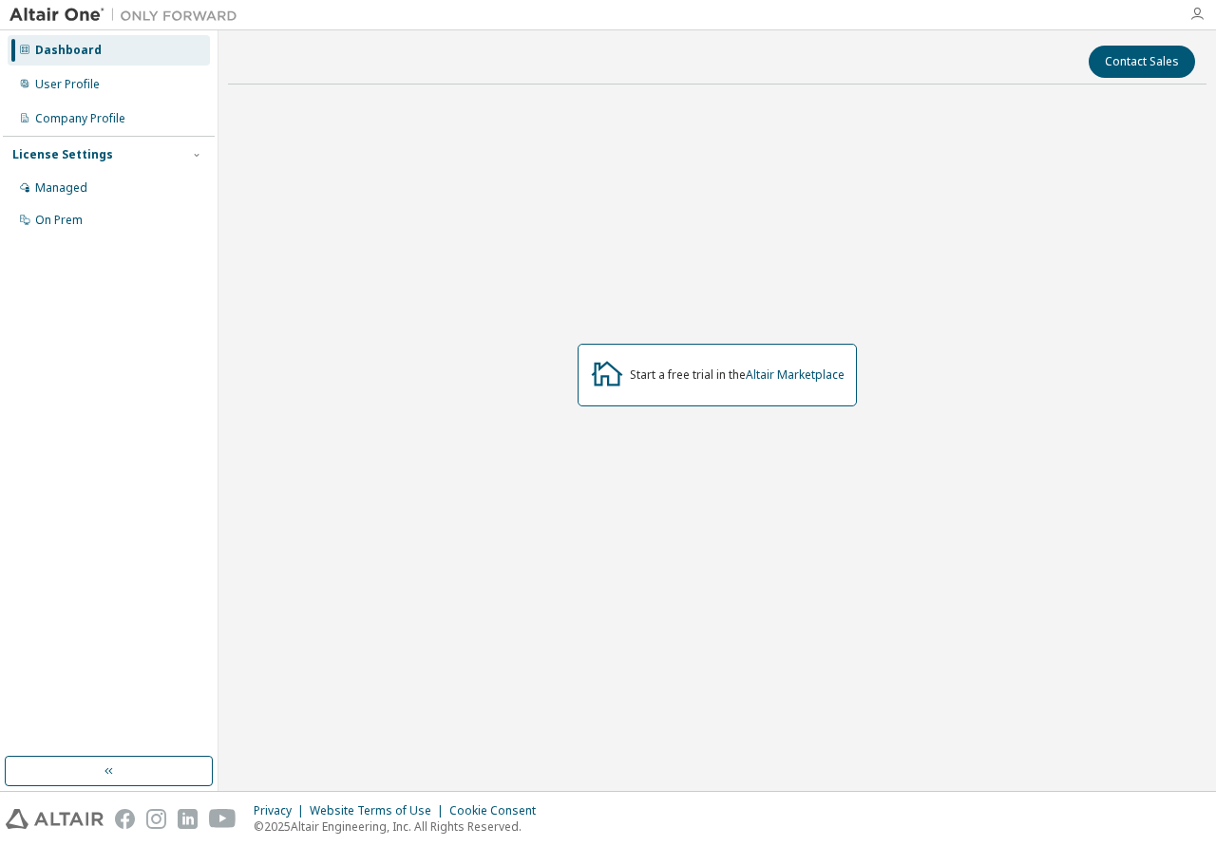
click at [1195, 13] on icon "button" at bounding box center [1196, 14] width 15 height 15
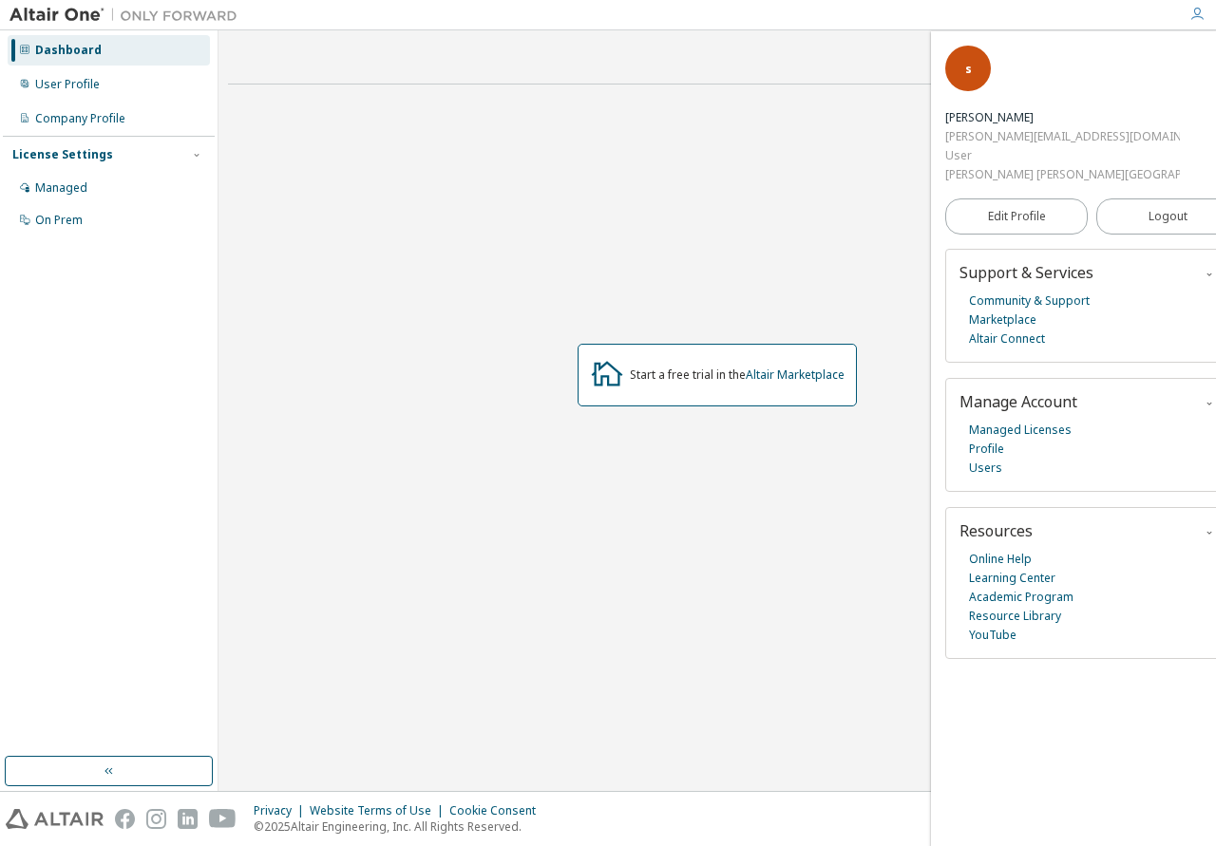
click at [1195, 13] on icon "button" at bounding box center [1196, 14] width 15 height 15
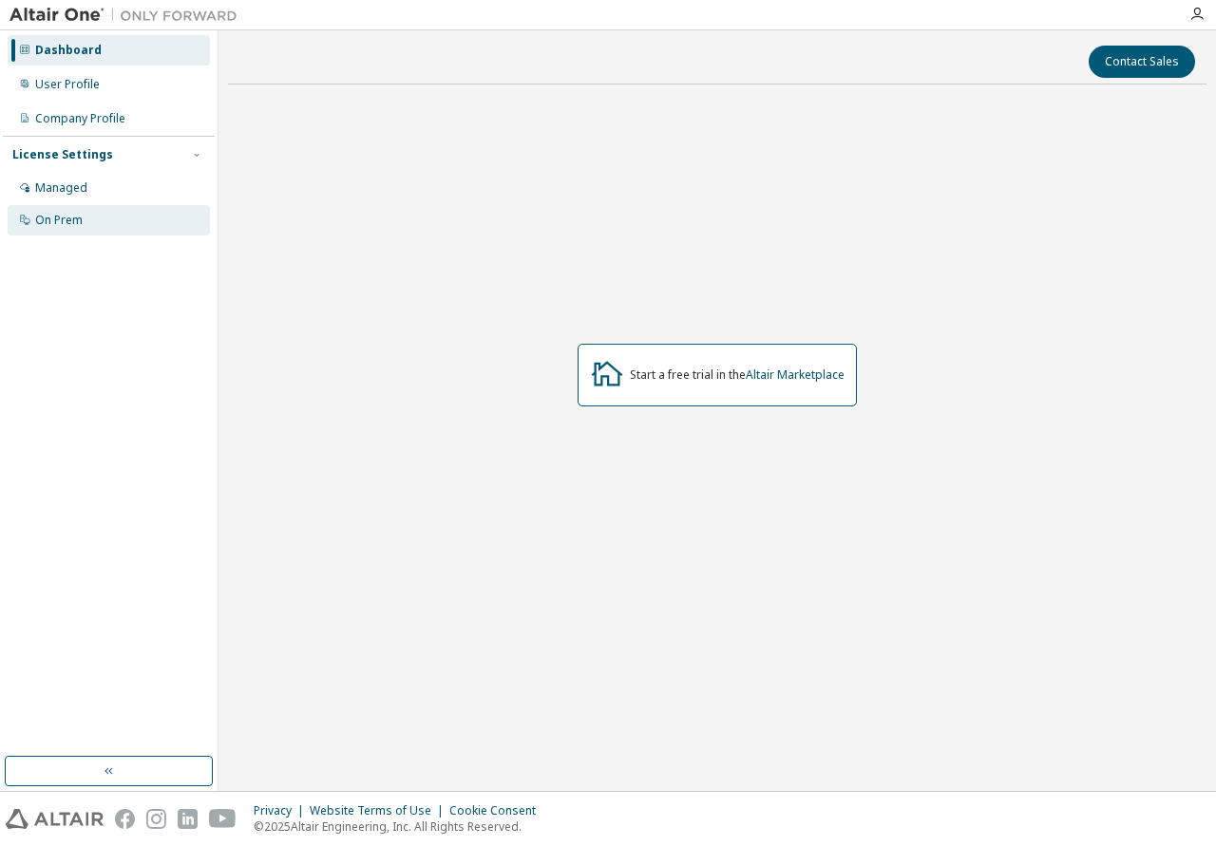
click at [55, 218] on div "On Prem" at bounding box center [58, 220] width 47 height 15
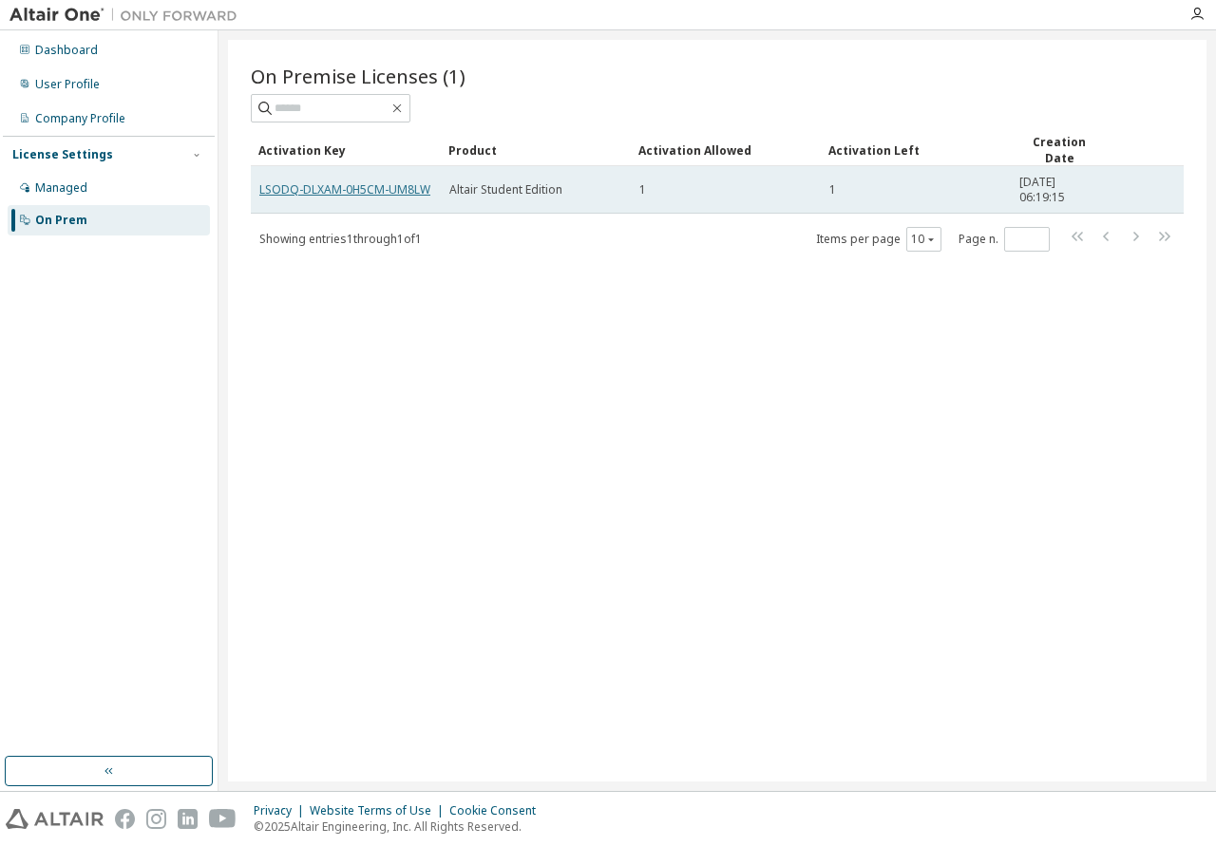
click at [330, 181] on link "LSODQ-DLXAM-0H5CM-UM8LW" at bounding box center [344, 189] width 171 height 16
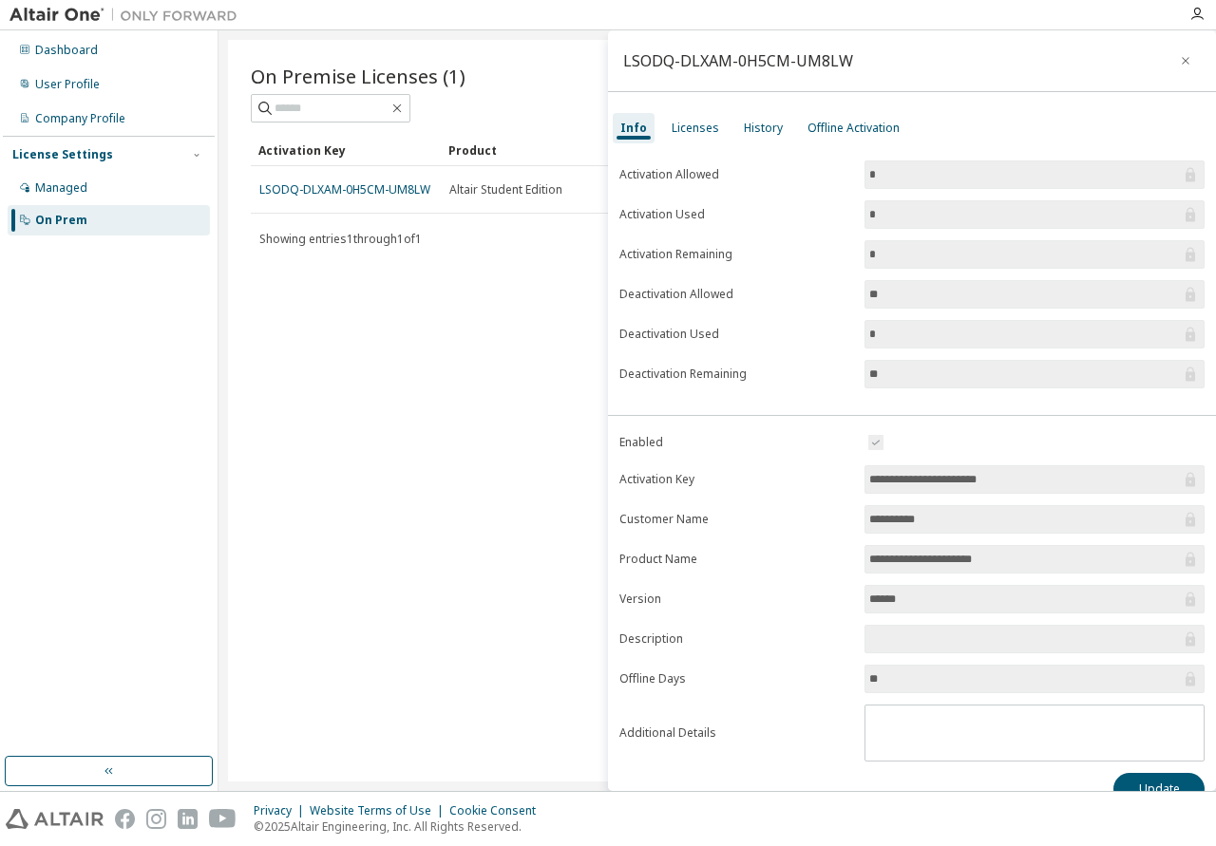
scroll to position [29, 0]
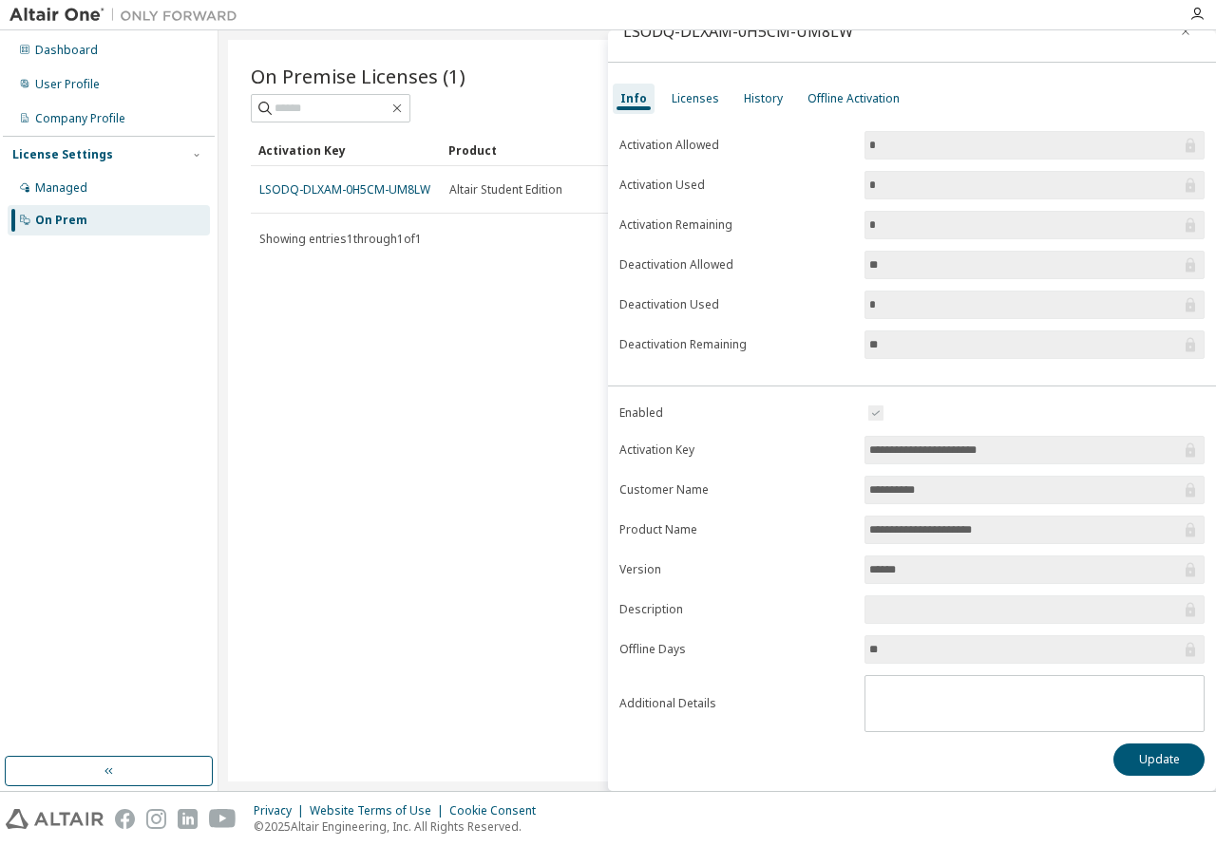
click at [887, 188] on input "*" at bounding box center [1025, 185] width 312 height 19
click at [1052, 445] on input "**********" at bounding box center [1025, 450] width 312 height 19
click at [82, 217] on div "On Prem" at bounding box center [61, 220] width 52 height 15
click at [691, 102] on div "Licenses" at bounding box center [695, 98] width 47 height 15
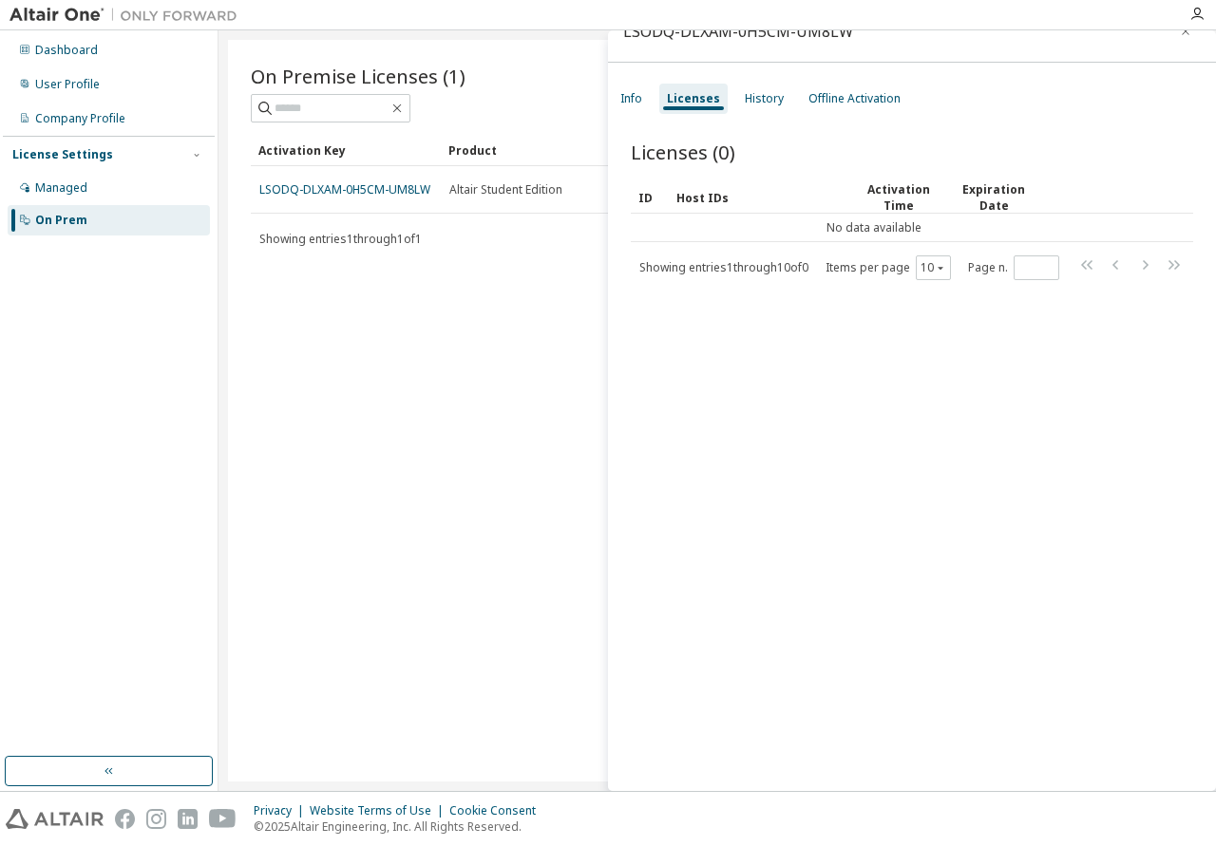
click at [910, 193] on div "Activation Time" at bounding box center [899, 197] width 80 height 32
click at [755, 96] on div "History" at bounding box center [764, 98] width 39 height 15
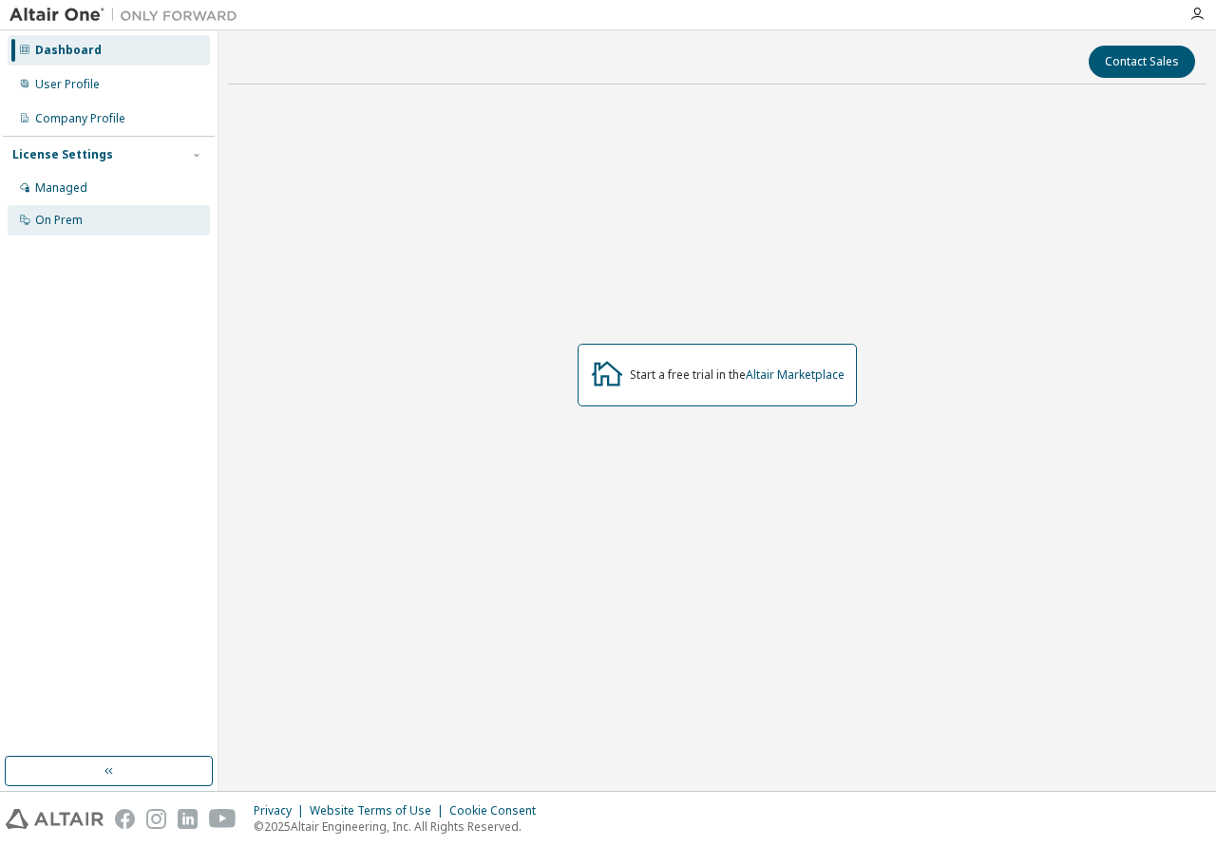
click at [53, 226] on div "On Prem" at bounding box center [58, 220] width 47 height 15
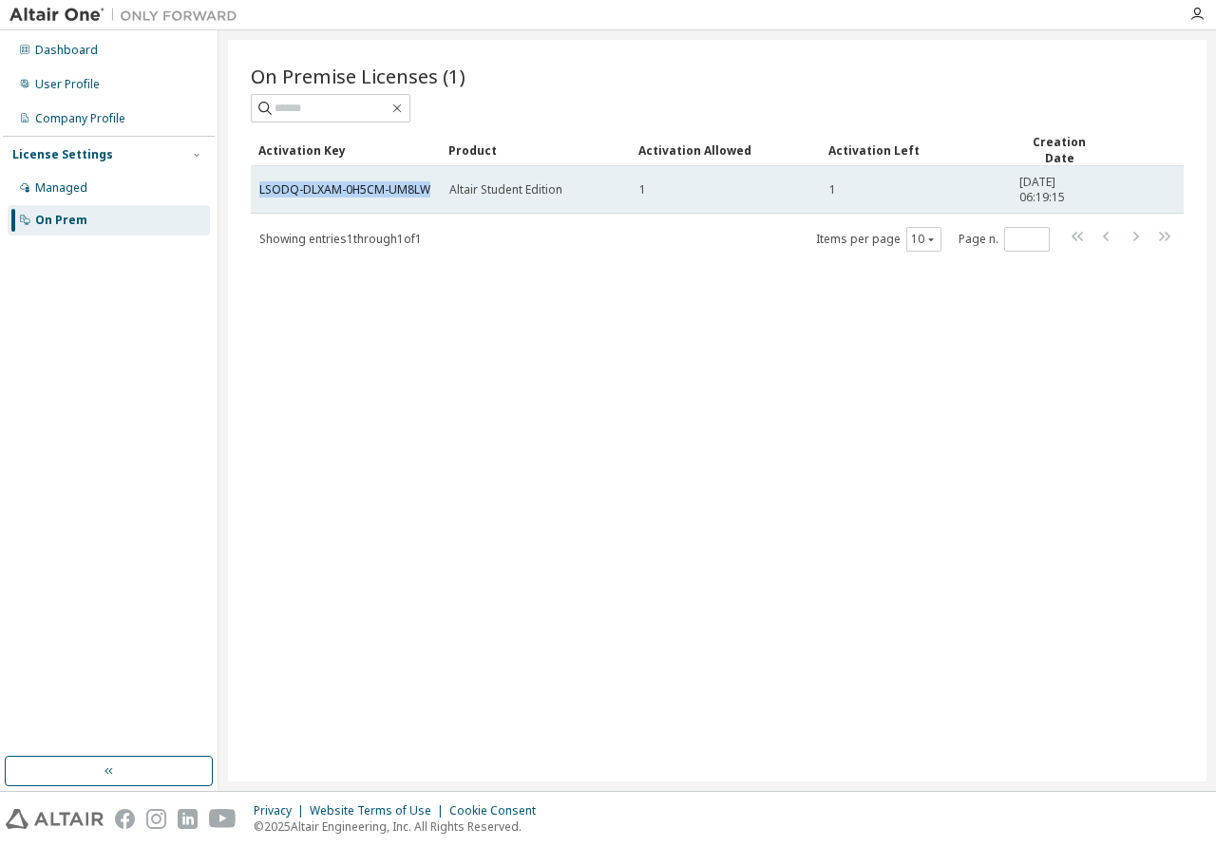
drag, startPoint x: 436, startPoint y: 191, endPoint x: 256, endPoint y: 191, distance: 179.5
click at [256, 191] on td "LSODQ-DLXAM-0H5CM-UM8LW" at bounding box center [346, 189] width 190 height 47
copy link "LSODQ-DLXAM-0H5CM-UM8LW"
click at [431, 198] on td "LSODQ-DLXAM-0H5CM-UM8LW" at bounding box center [346, 189] width 190 height 47
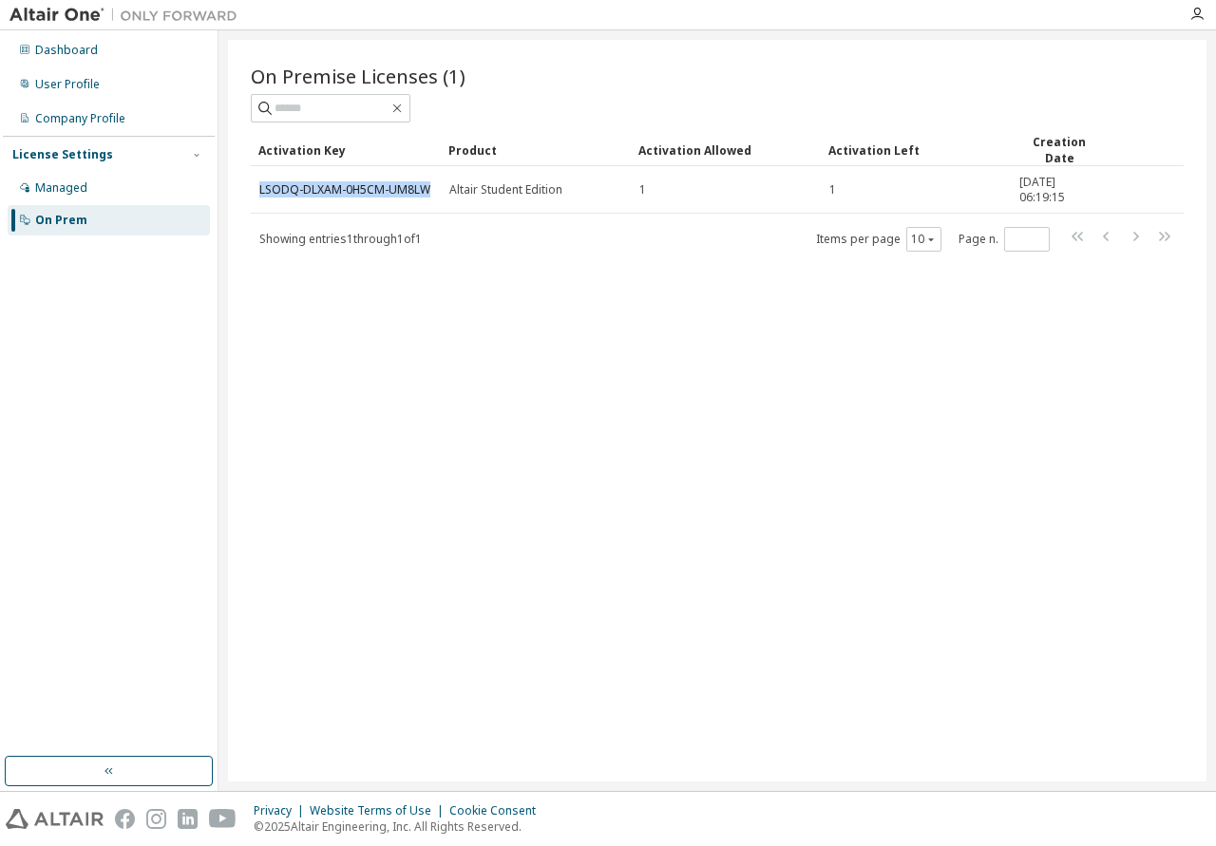
drag, startPoint x: 430, startPoint y: 189, endPoint x: 249, endPoint y: 190, distance: 181.4
click at [249, 190] on div "On Premise Licenses (1) Clear Load Save Save As Field Operator Value Select fil…" at bounding box center [717, 411] width 978 height 742
copy link "LSODQ-DLXAM-0H5CM-UM8LW"
